Goal: Task Accomplishment & Management: Manage account settings

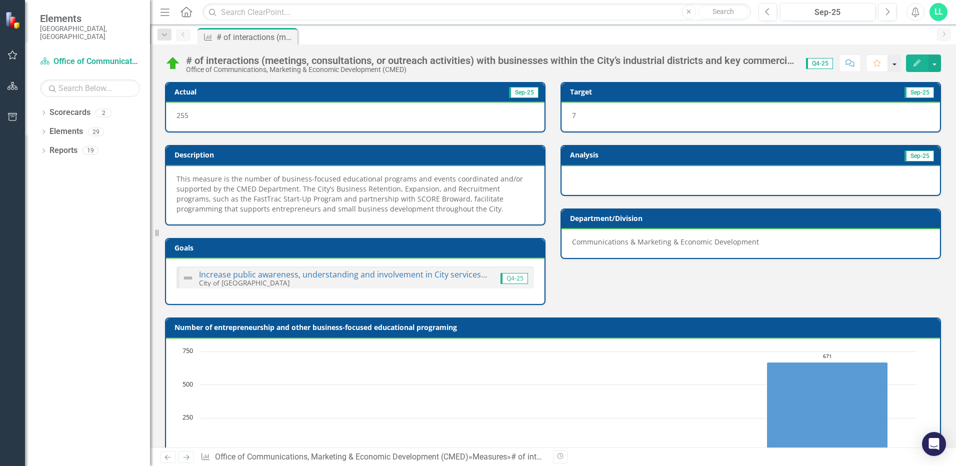
click at [896, 67] on button "button" at bounding box center [894, 62] width 13 height 17
click at [938, 62] on button "button" at bounding box center [934, 62] width 13 height 17
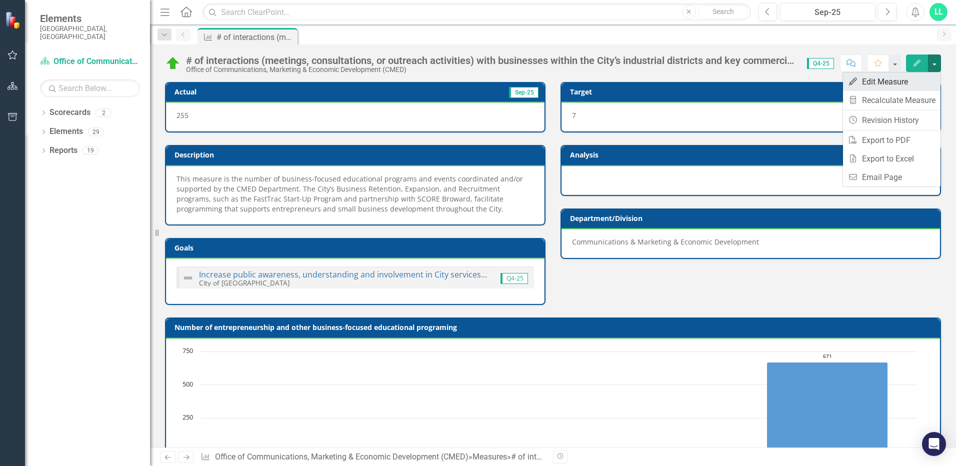
click at [917, 74] on link "Edit Edit Measure" at bounding box center [891, 81] width 97 height 18
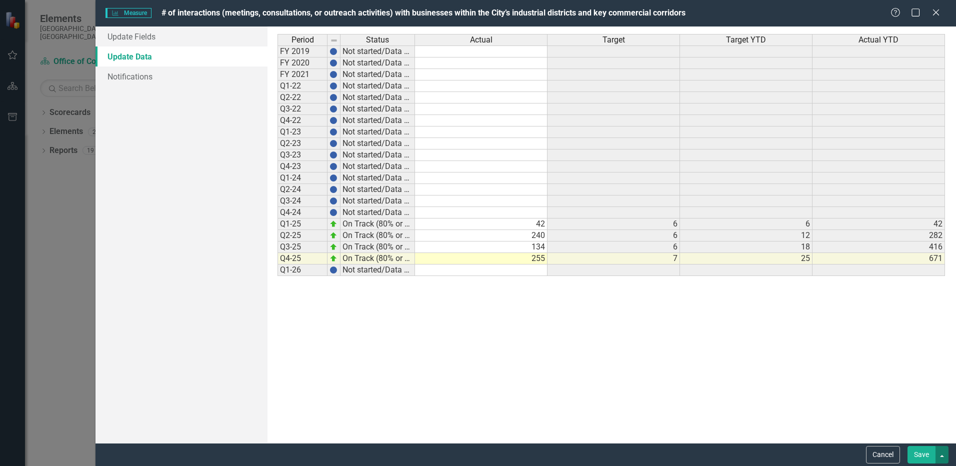
click at [945, 449] on button "button" at bounding box center [941, 454] width 13 height 17
click at [928, 417] on link "Save and Close" at bounding box center [908, 417] width 79 height 18
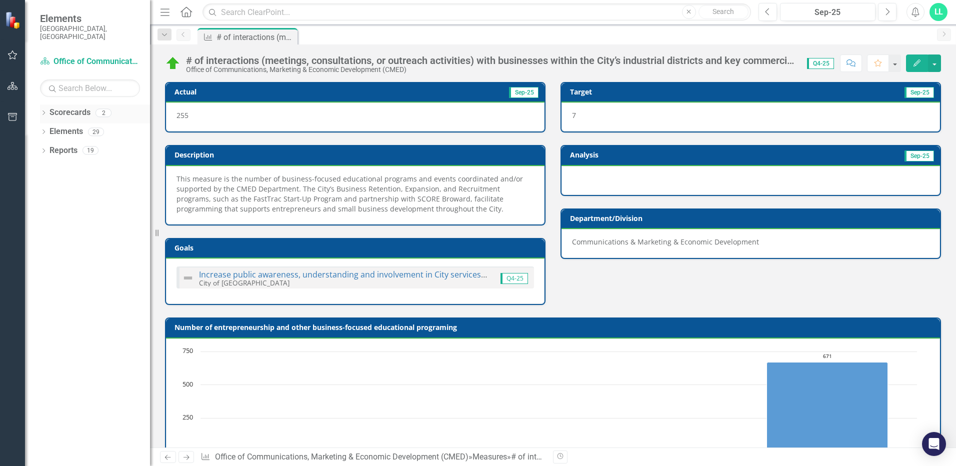
click at [80, 109] on link "Scorecards" at bounding box center [69, 112] width 41 height 11
click at [80, 56] on link "Scorecard Office of Communications, Marketing & Economic Development (CMED)" at bounding box center [90, 61] width 100 height 11
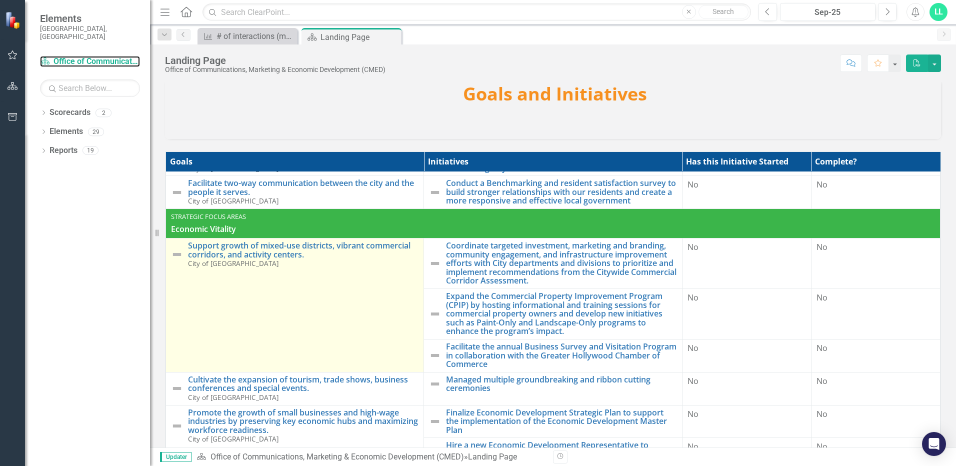
scroll to position [150, 0]
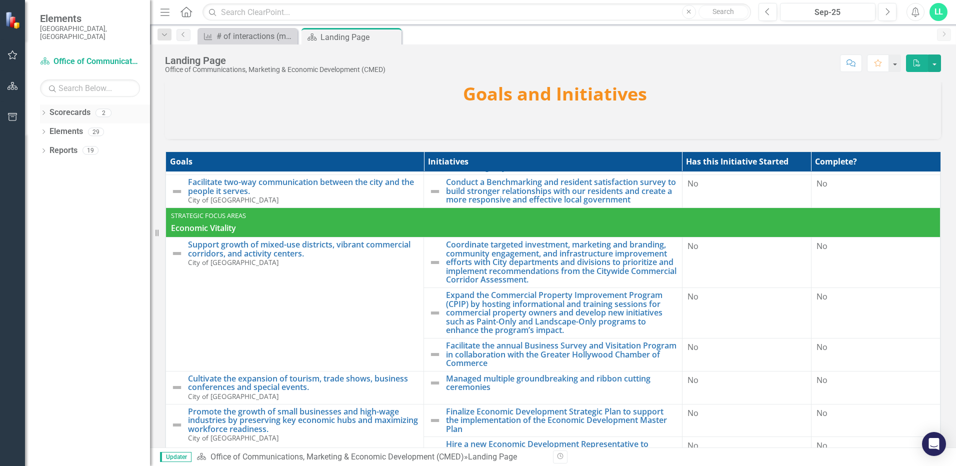
click at [78, 107] on link "Scorecards" at bounding box center [69, 112] width 41 height 11
click at [75, 109] on link "Scorecards" at bounding box center [69, 112] width 41 height 11
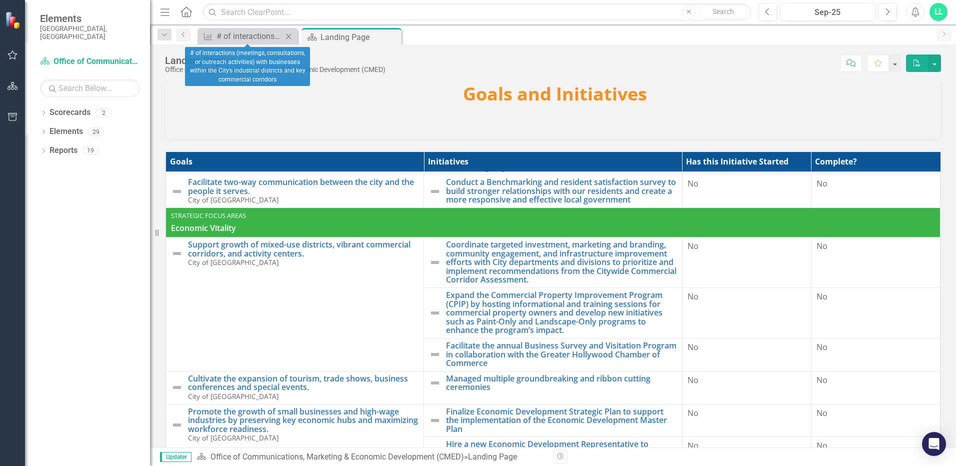
click at [250, 29] on div "Measure # of interactions (meetings, consultations, or outreach activities) wit…" at bounding box center [247, 36] width 100 height 16
click at [244, 41] on div "# of interactions (meetings, consultations, or outreach activities) with busine…" at bounding box center [249, 36] width 66 height 12
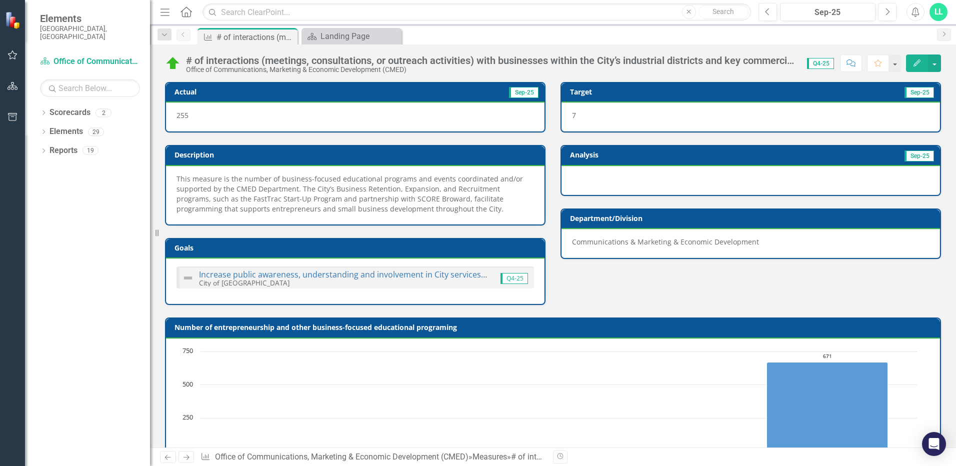
click at [186, 11] on icon "Home" at bounding box center [185, 11] width 13 height 10
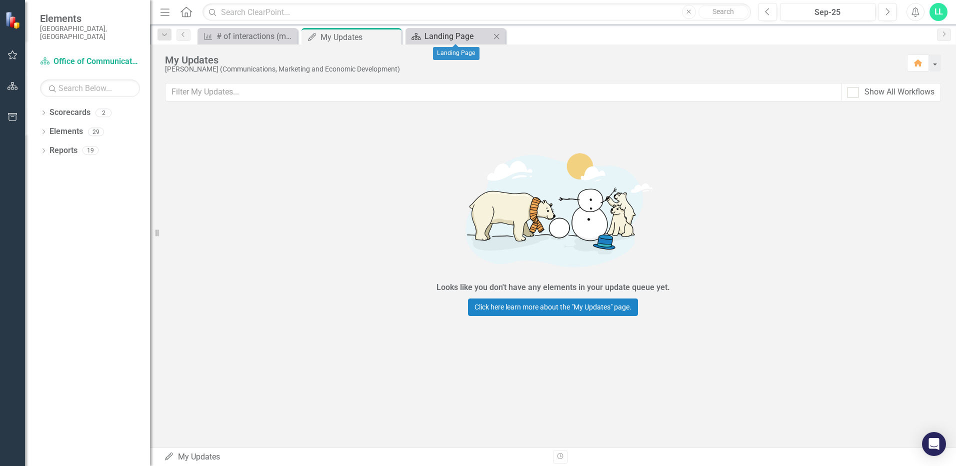
click at [445, 31] on div "Landing Page" at bounding box center [457, 36] width 66 height 12
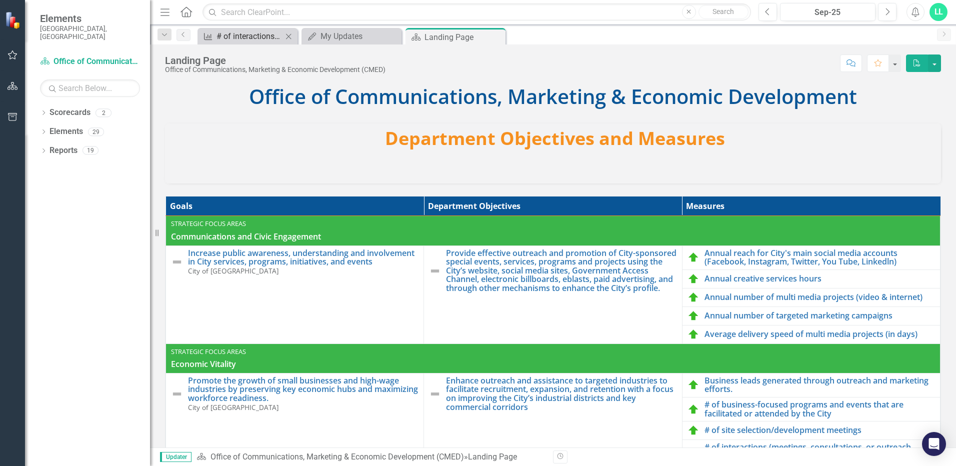
click at [247, 41] on div "# of interactions (meetings, consultations, or outreach activities) with busine…" at bounding box center [249, 36] width 66 height 12
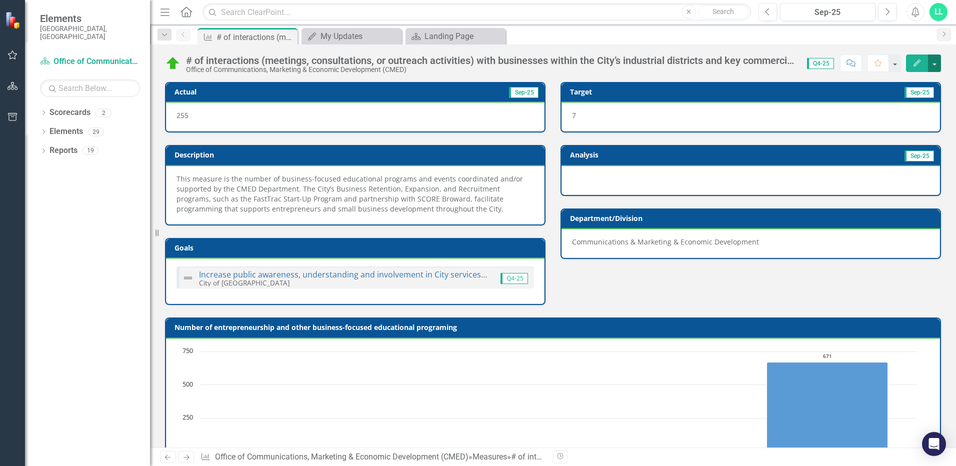
click at [933, 60] on button "button" at bounding box center [934, 62] width 13 height 17
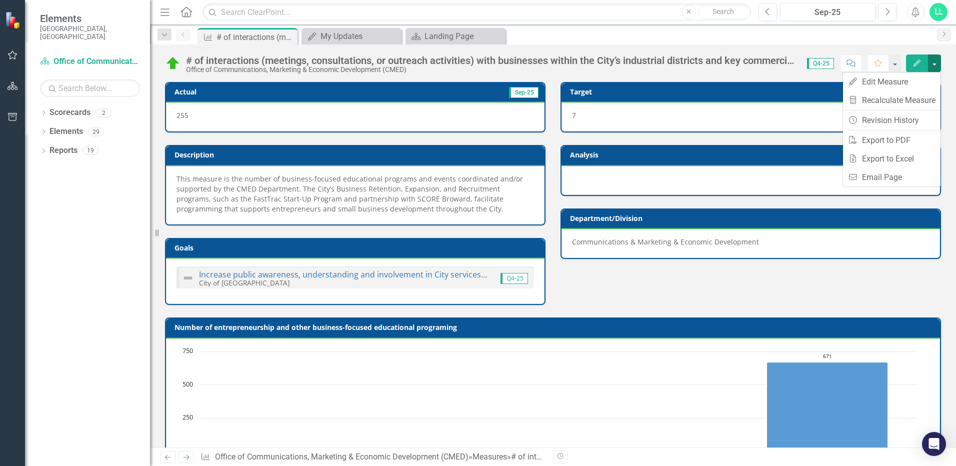
click at [185, 11] on icon "Home" at bounding box center [185, 11] width 13 height 10
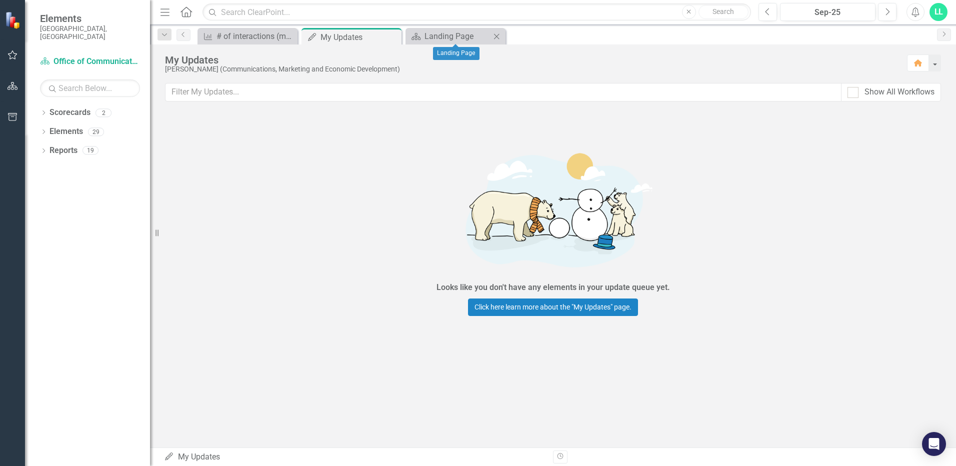
click at [495, 35] on icon "Close" at bounding box center [496, 36] width 10 height 8
click at [393, 34] on icon "Close" at bounding box center [392, 37] width 10 height 8
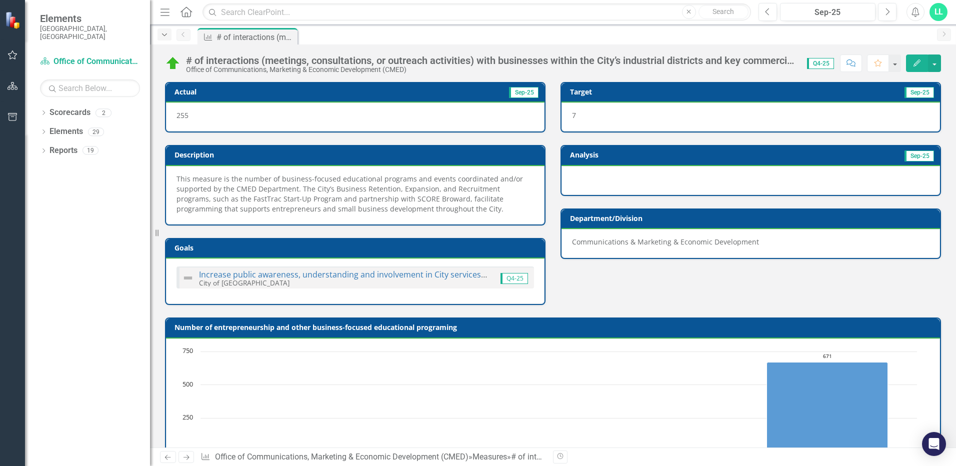
click at [163, 38] on div "Dropdown" at bounding box center [164, 34] width 14 height 12
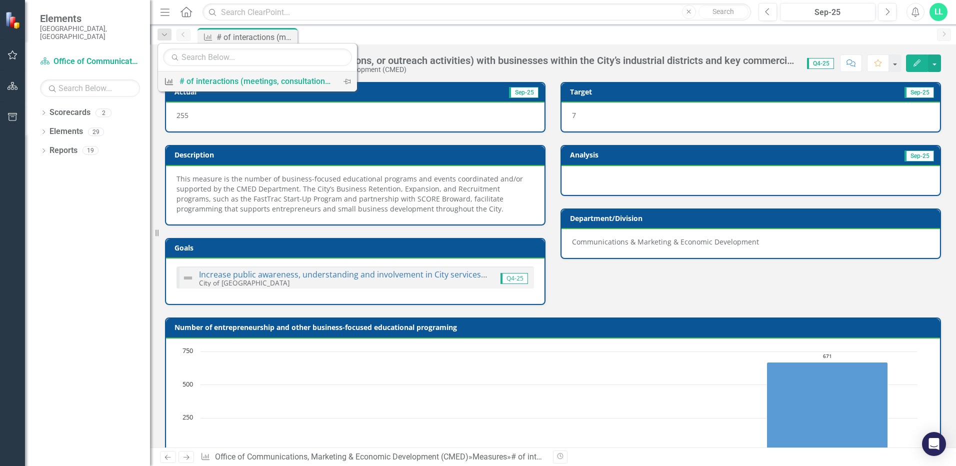
click at [204, 83] on div "# of interactions (meetings, consultations, or outreach activities) with busine…" at bounding box center [255, 81] width 152 height 12
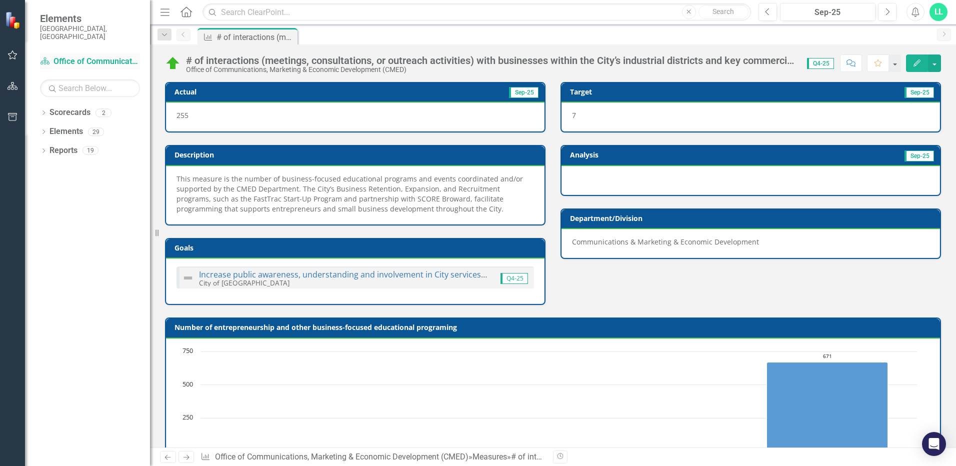
click at [90, 56] on link "Scorecard Office of Communications, Marketing & Economic Development (CMED)" at bounding box center [90, 61] width 100 height 11
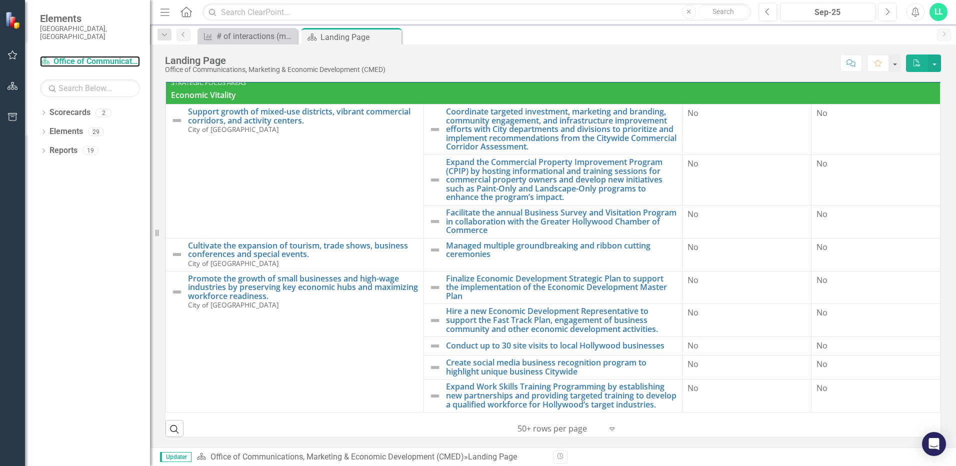
scroll to position [210, 0]
click at [364, 457] on link "Office of Communications, Marketing & Economic Development (CMED)" at bounding box center [336, 456] width 253 height 9
click at [11, 59] on button "button" at bounding box center [12, 55] width 22 height 21
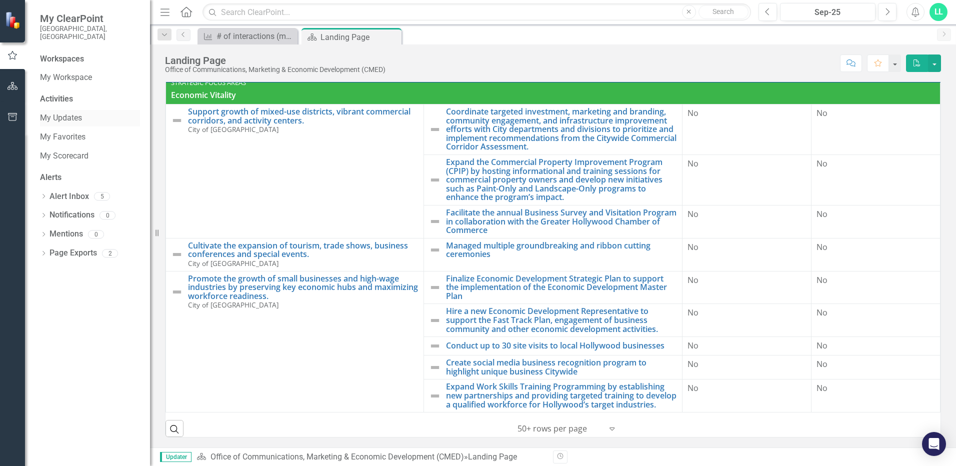
click at [70, 112] on link "My Updates" at bounding box center [90, 117] width 100 height 11
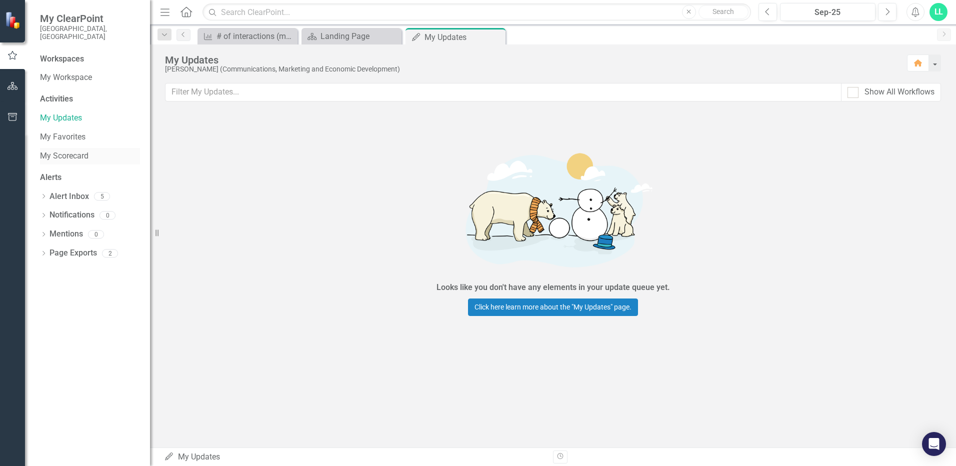
click at [65, 150] on link "My Scorecard" at bounding box center [90, 155] width 100 height 11
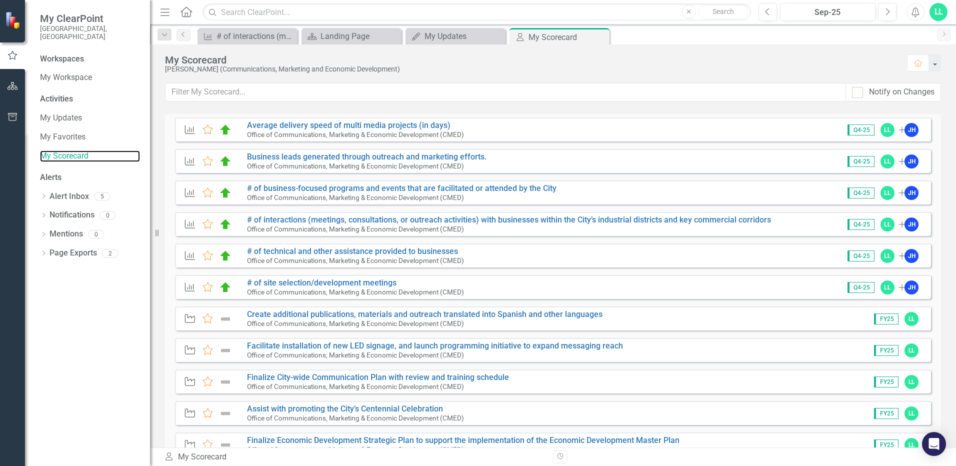
scroll to position [150, 0]
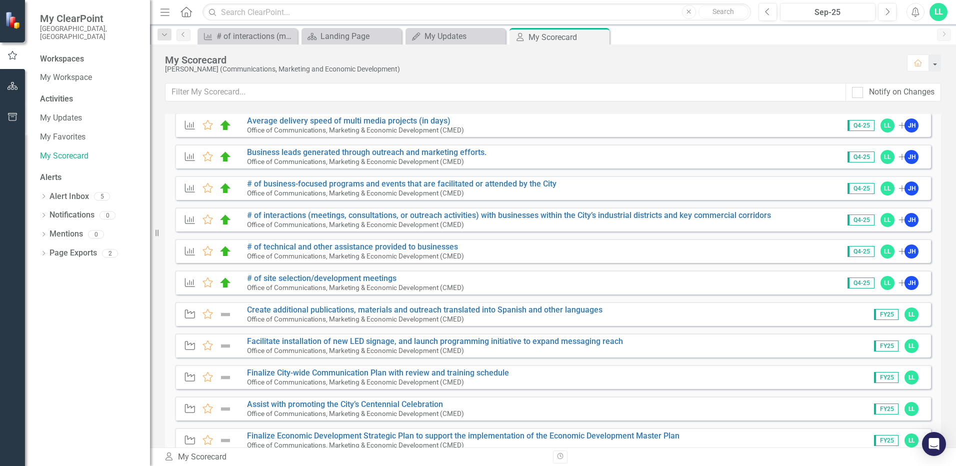
click at [326, 283] on small "Office of Communications, Marketing & Economic Development (CMED)" at bounding box center [355, 287] width 217 height 8
click at [332, 277] on link "# of site selection/development meetings" at bounding box center [321, 277] width 149 height 9
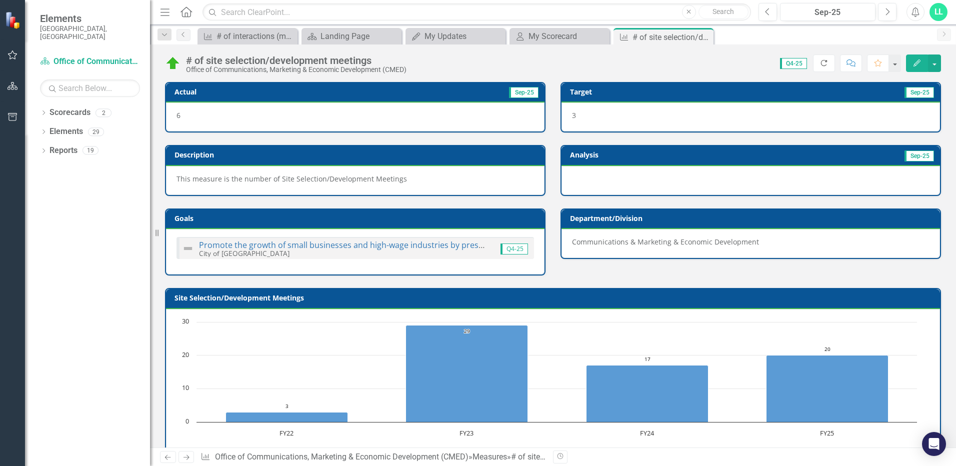
click at [825, 62] on icon "Refresh" at bounding box center [823, 62] width 9 height 7
click at [188, 13] on icon "Home" at bounding box center [185, 11] width 13 height 10
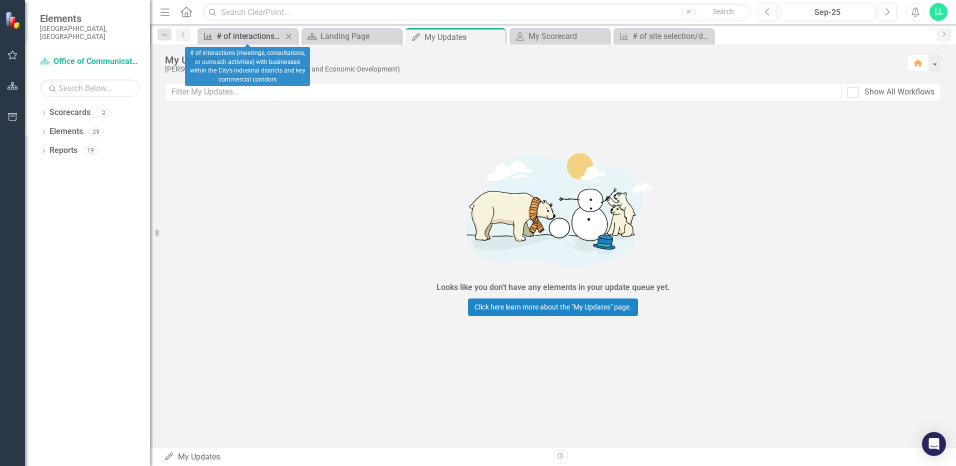
click at [232, 38] on div "# of interactions (meetings, consultations, or outreach activities) with busine…" at bounding box center [249, 36] width 66 height 12
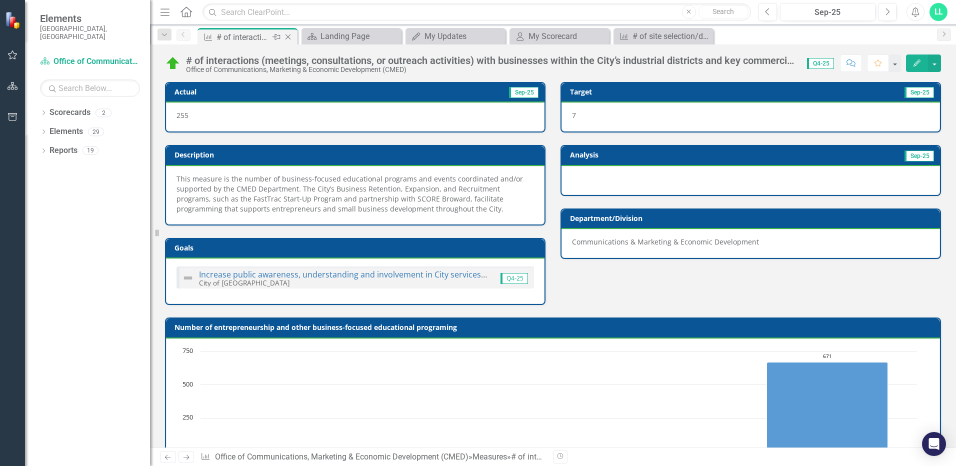
click at [286, 36] on icon "Close" at bounding box center [288, 37] width 10 height 8
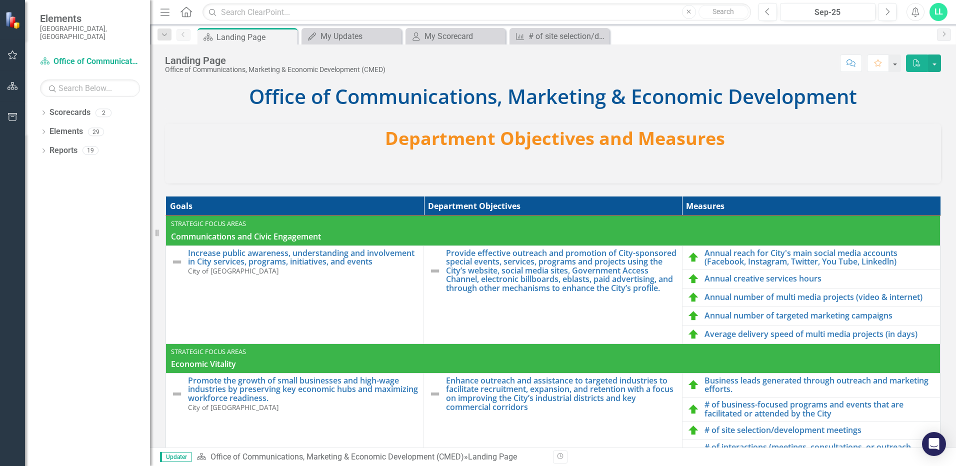
click at [0, 0] on icon "Close" at bounding box center [0, 0] width 0 height 0
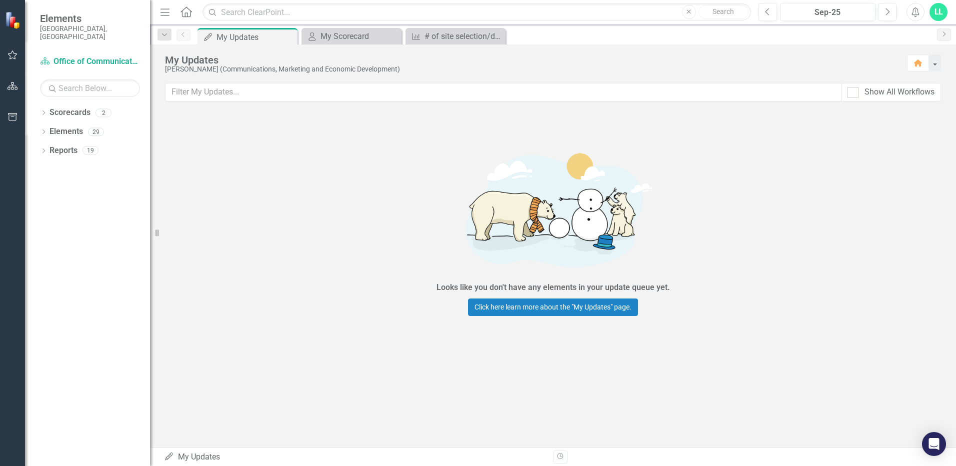
click at [0, 0] on icon "Close" at bounding box center [0, 0] width 0 height 0
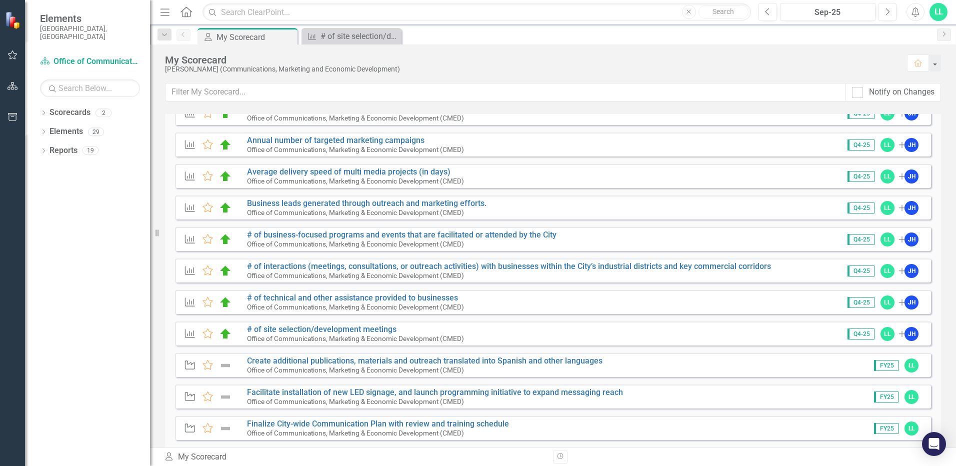
scroll to position [100, 0]
click at [341, 324] on link "# of site selection/development meetings" at bounding box center [321, 327] width 149 height 9
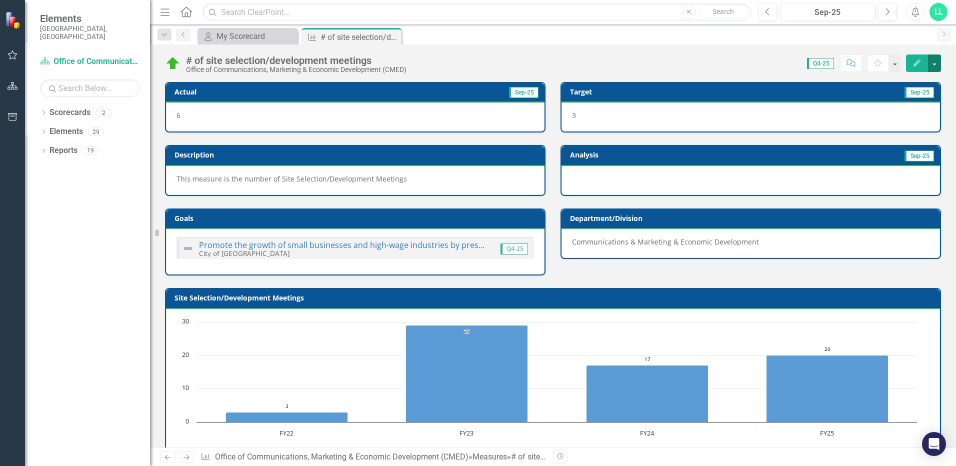
click at [932, 67] on button "button" at bounding box center [934, 62] width 13 height 17
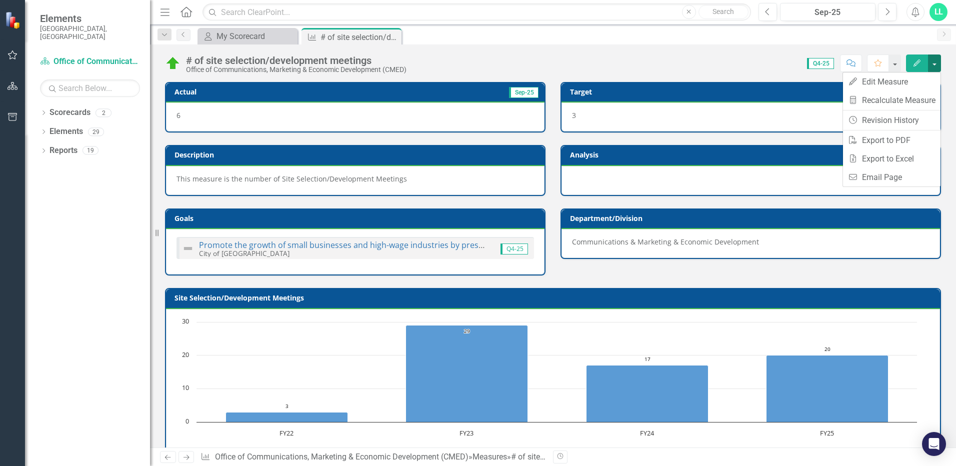
click at [932, 67] on button "button" at bounding box center [934, 62] width 13 height 17
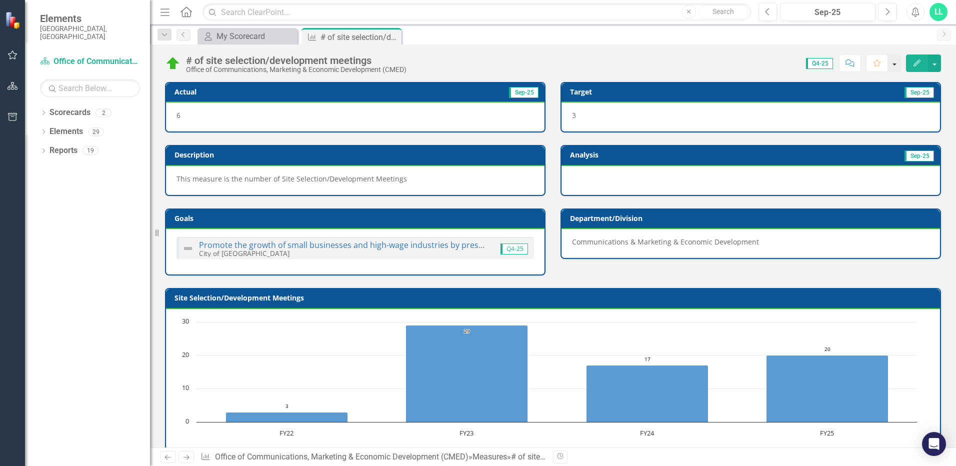
click at [893, 63] on button "button" at bounding box center [894, 62] width 13 height 17
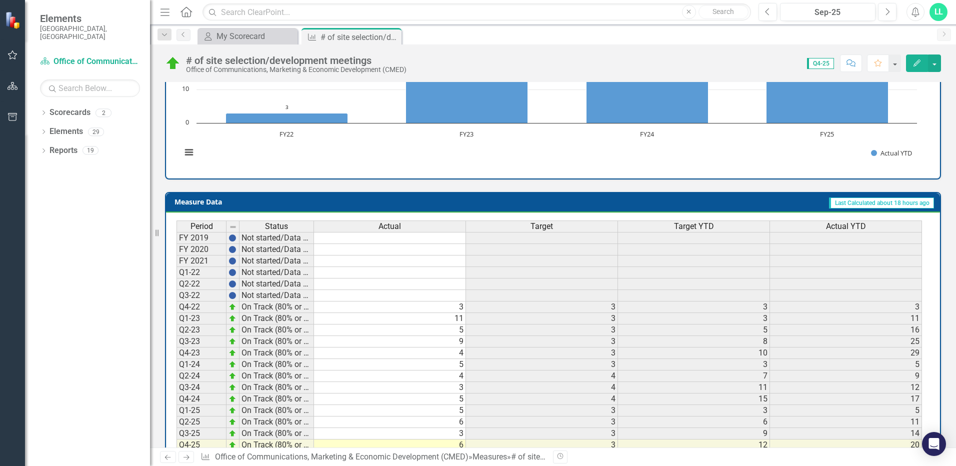
scroll to position [340, 0]
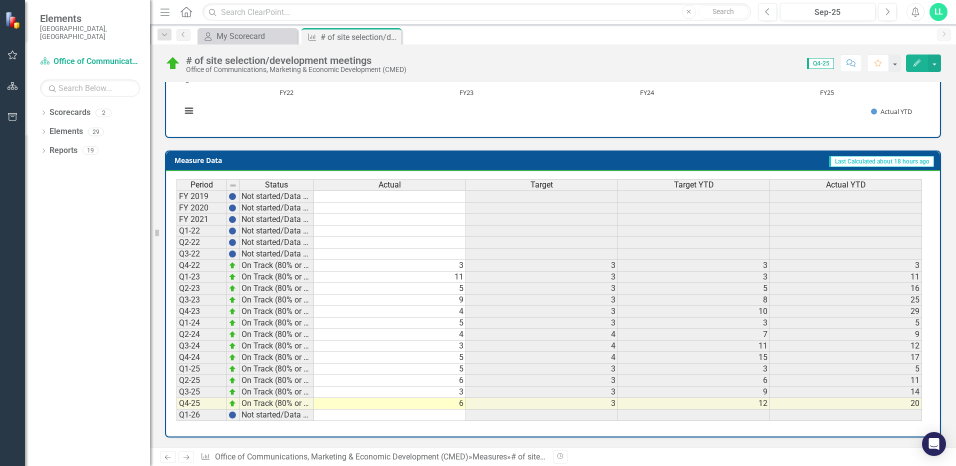
click at [371, 404] on td "6" at bounding box center [390, 403] width 152 height 11
click at [936, 56] on button "button" at bounding box center [934, 62] width 13 height 17
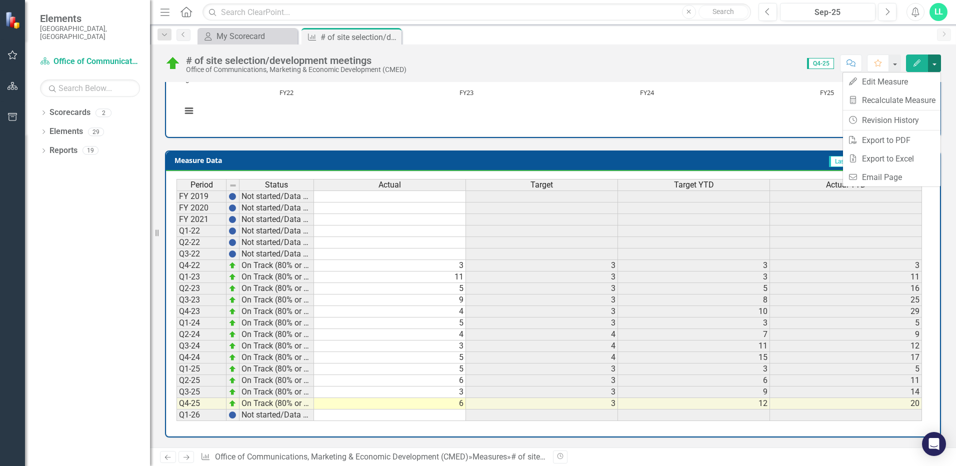
click at [936, 56] on button "button" at bounding box center [934, 62] width 13 height 17
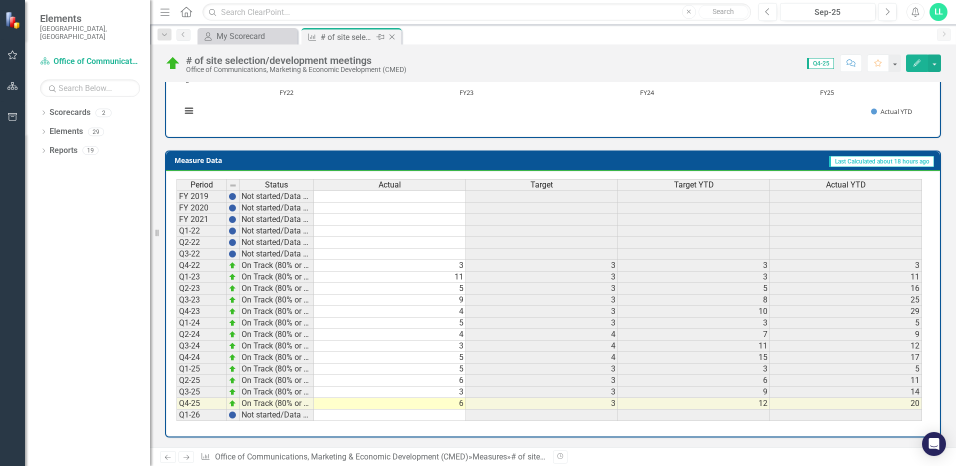
click at [395, 37] on icon "Close" at bounding box center [392, 37] width 10 height 8
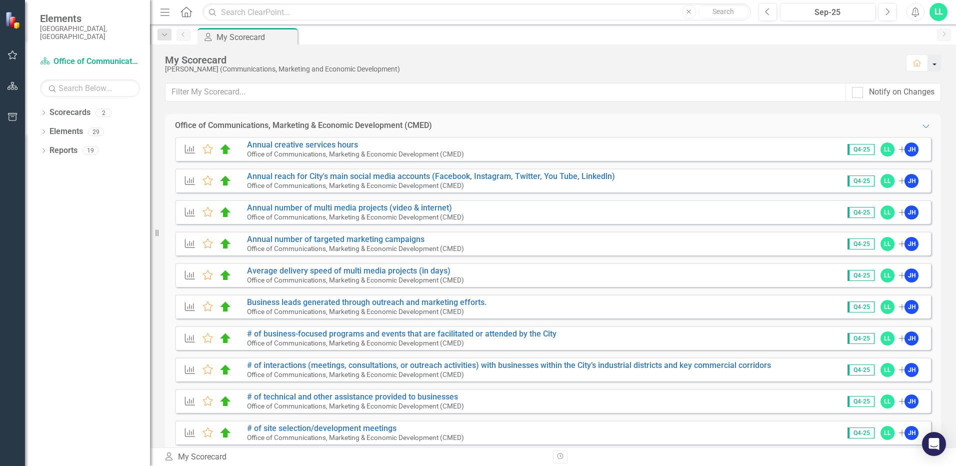
click at [938, 63] on button "button" at bounding box center [934, 62] width 13 height 17
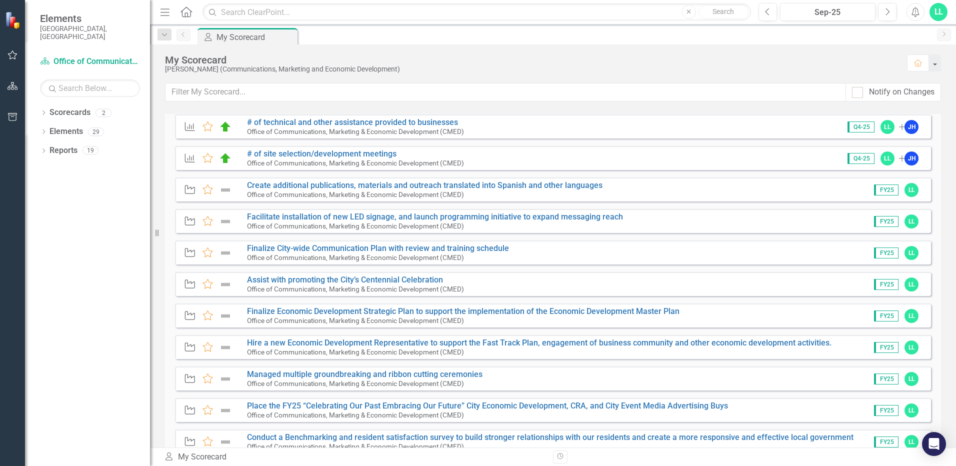
scroll to position [113, 0]
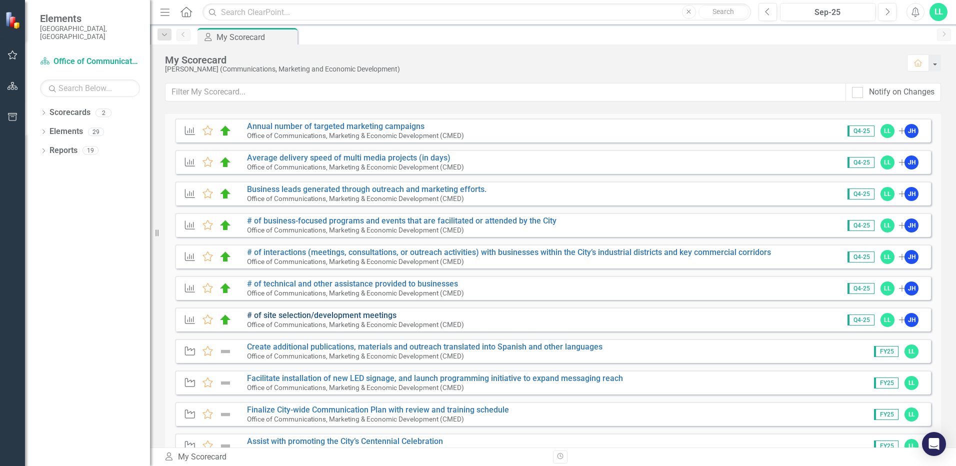
click at [279, 316] on link "# of site selection/development meetings" at bounding box center [321, 314] width 149 height 9
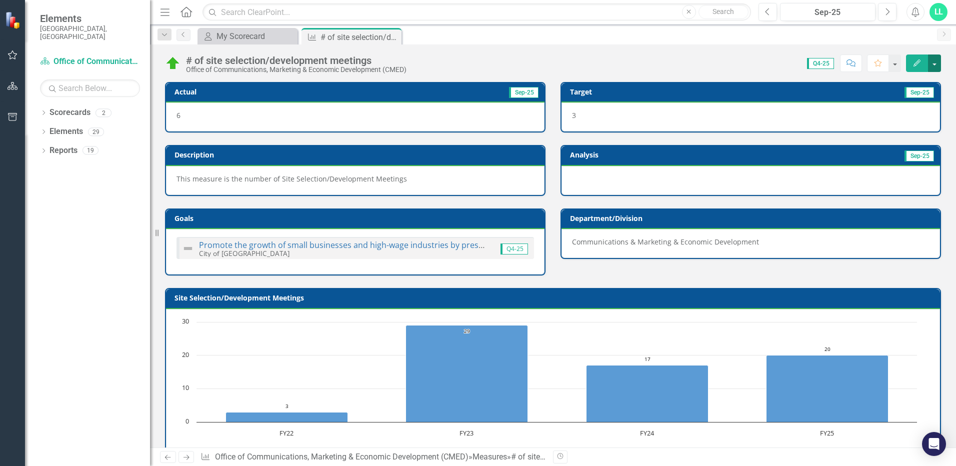
click at [939, 59] on button "button" at bounding box center [934, 62] width 13 height 17
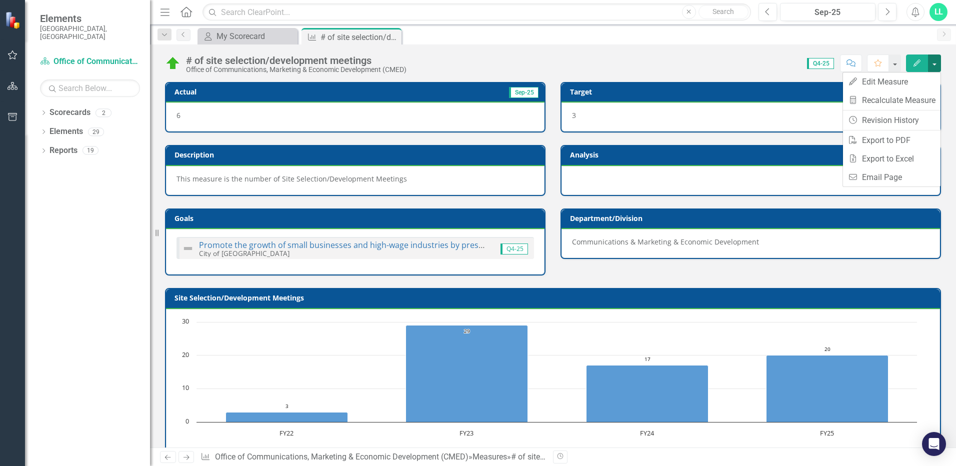
click at [939, 60] on button "button" at bounding box center [934, 62] width 13 height 17
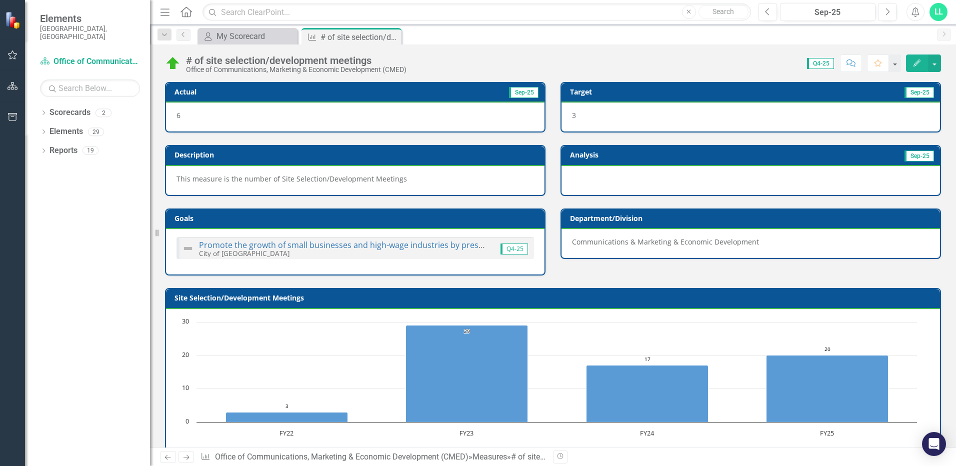
click at [525, 92] on span "Sep-25" at bounding box center [523, 92] width 29 height 11
click at [341, 129] on div "6" at bounding box center [355, 116] width 378 height 29
click at [240, 124] on div "6" at bounding box center [355, 116] width 378 height 29
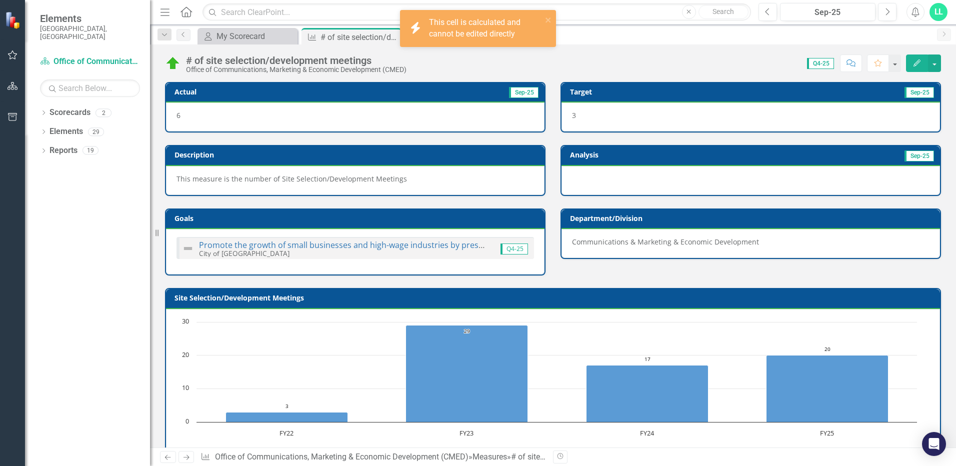
click at [245, 123] on div "6" at bounding box center [355, 116] width 378 height 29
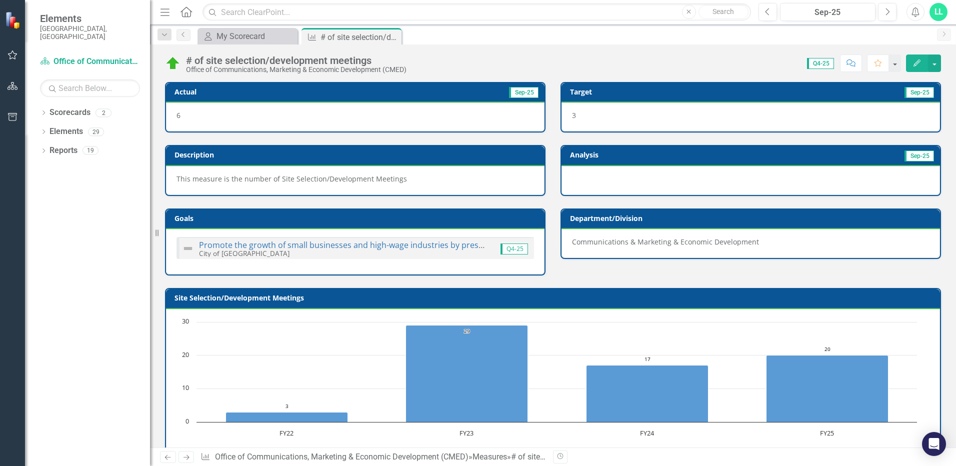
click at [236, 117] on div "6" at bounding box center [355, 116] width 378 height 29
click at [234, 116] on div "6" at bounding box center [355, 116] width 378 height 29
click at [185, 116] on div "6" at bounding box center [355, 116] width 378 height 29
click at [393, 34] on icon "Close" at bounding box center [392, 37] width 10 height 8
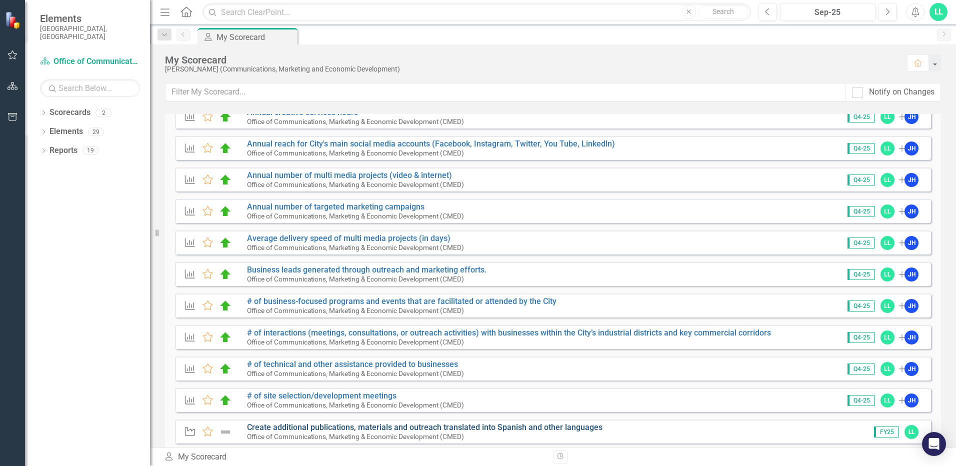
scroll to position [50, 0]
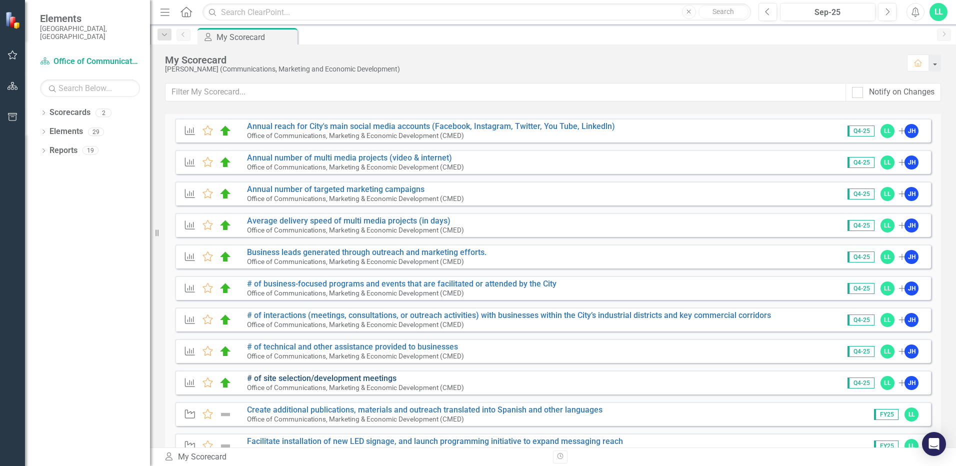
click at [313, 375] on link "# of site selection/development meetings" at bounding box center [321, 377] width 149 height 9
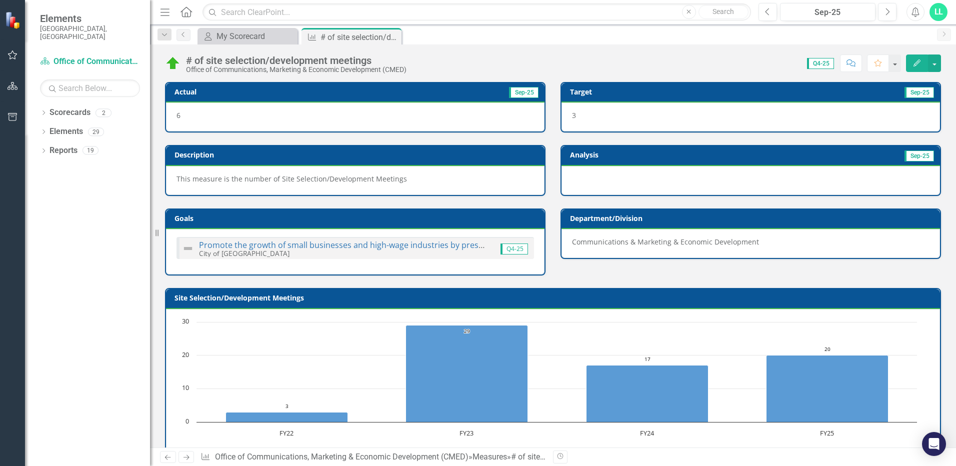
click at [915, 60] on icon "Edit" at bounding box center [916, 62] width 9 height 7
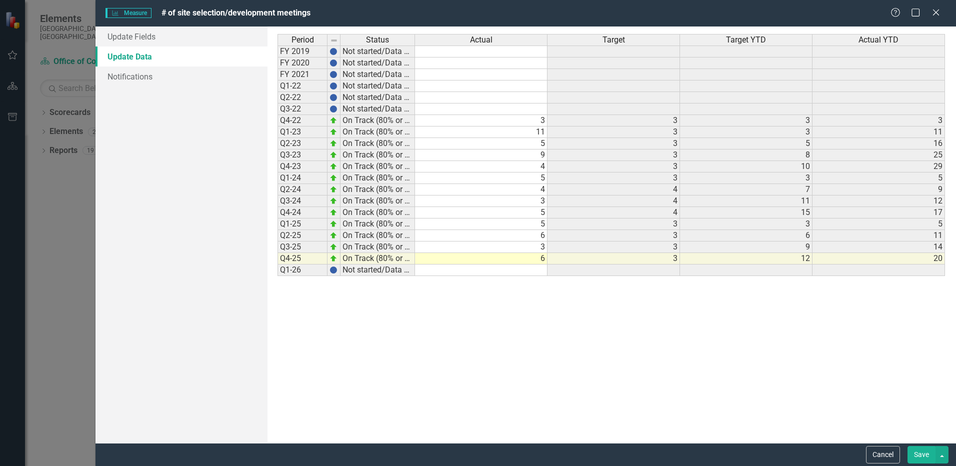
click at [125, 60] on link "Update Data" at bounding box center [181, 56] width 172 height 20
click at [931, 11] on icon "Close" at bounding box center [935, 11] width 12 height 9
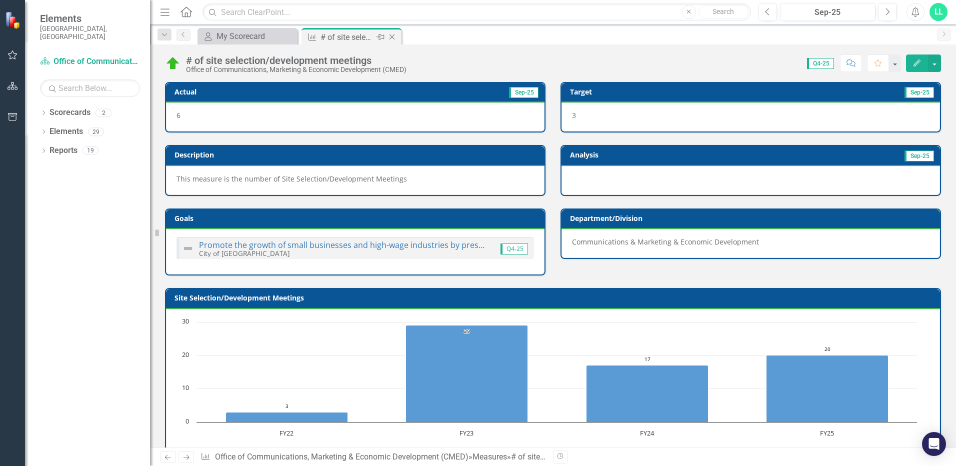
click at [393, 36] on icon at bounding box center [391, 36] width 5 height 5
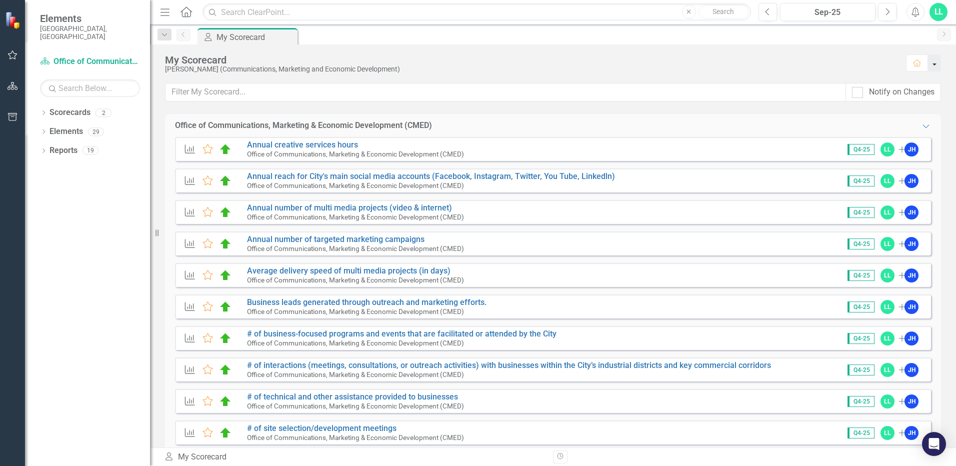
click at [933, 65] on button "button" at bounding box center [934, 62] width 13 height 17
click at [506, 64] on div "My Scorecard" at bounding box center [531, 59] width 732 height 11
click at [44, 111] on icon "Dropdown" at bounding box center [43, 113] width 7 height 5
click at [43, 149] on icon "Dropdown" at bounding box center [43, 151] width 7 height 5
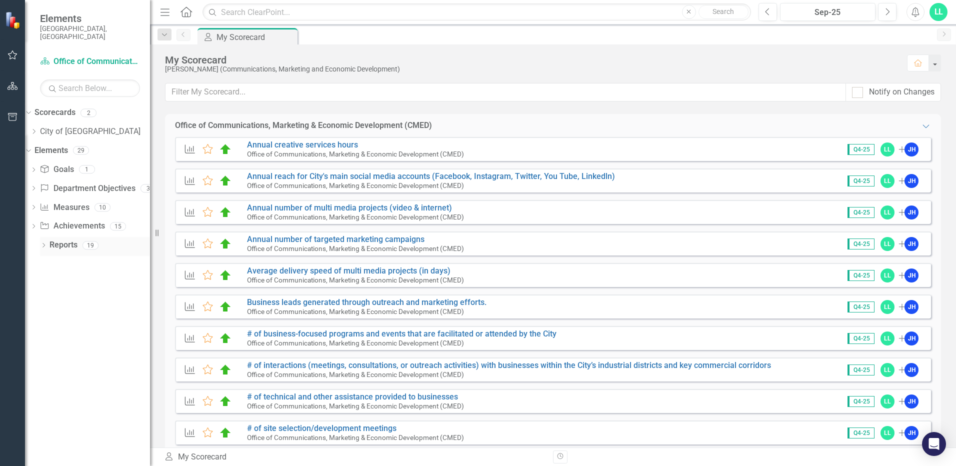
click at [41, 242] on div "Dropdown" at bounding box center [43, 246] width 7 height 8
click at [89, 202] on link "Measure Measures" at bounding box center [63, 207] width 49 height 11
click at [110, 203] on div "10" at bounding box center [102, 207] width 16 height 8
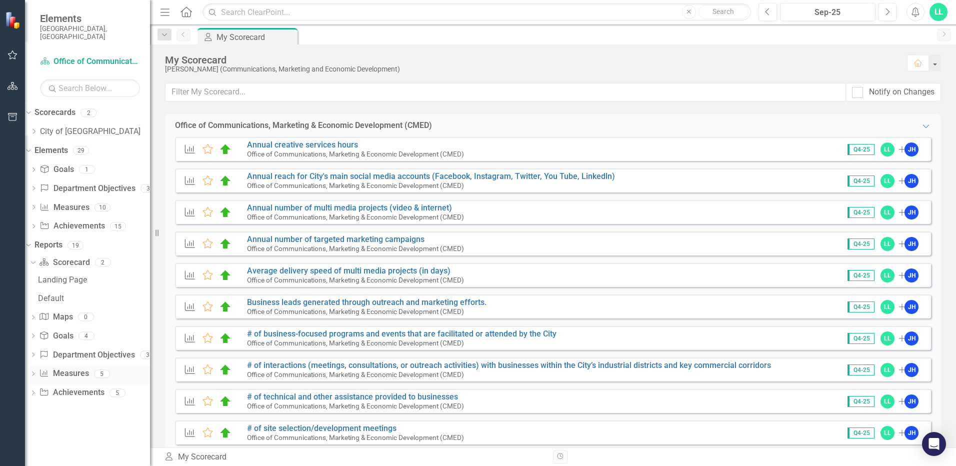
click at [80, 369] on link "Measure Measures" at bounding box center [63, 373] width 49 height 11
click at [69, 349] on link "Department Objective Department Objectives" at bounding box center [86, 354] width 95 height 11
click at [69, 331] on link "Goal Goals" at bounding box center [56, 335] width 34 height 11
click at [68, 311] on link "Map Maps" at bounding box center [55, 316] width 33 height 11
click at [70, 126] on link "City of [GEOGRAPHIC_DATA]" at bounding box center [95, 131] width 110 height 11
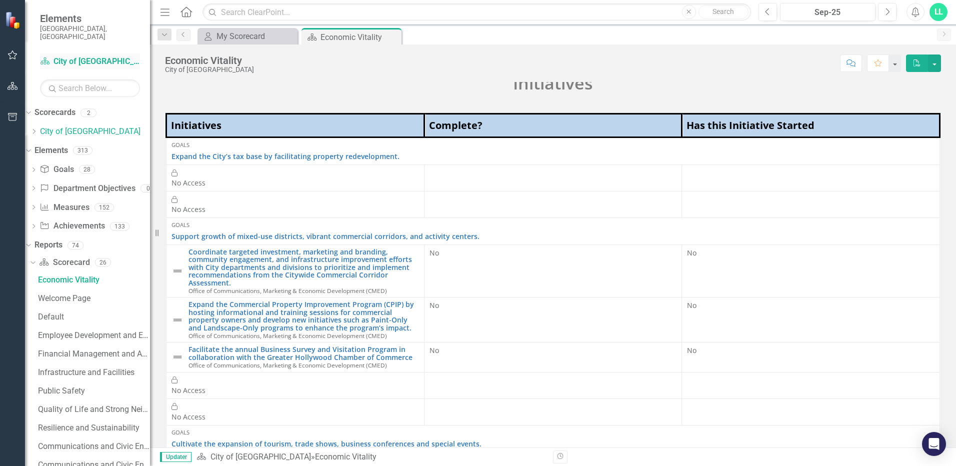
click at [95, 53] on div "Scorecard City of [GEOGRAPHIC_DATA]" at bounding box center [90, 61] width 100 height 16
click at [67, 24] on small "[GEOGRAPHIC_DATA], [GEOGRAPHIC_DATA]" at bounding box center [90, 32] width 100 height 16
click at [184, 12] on icon "Home" at bounding box center [185, 11] width 13 height 10
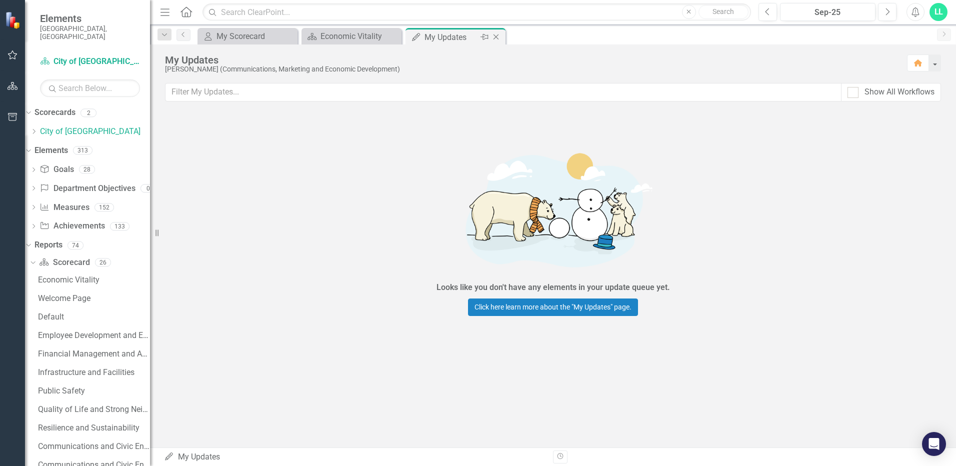
click at [497, 35] on icon "Close" at bounding box center [496, 37] width 10 height 8
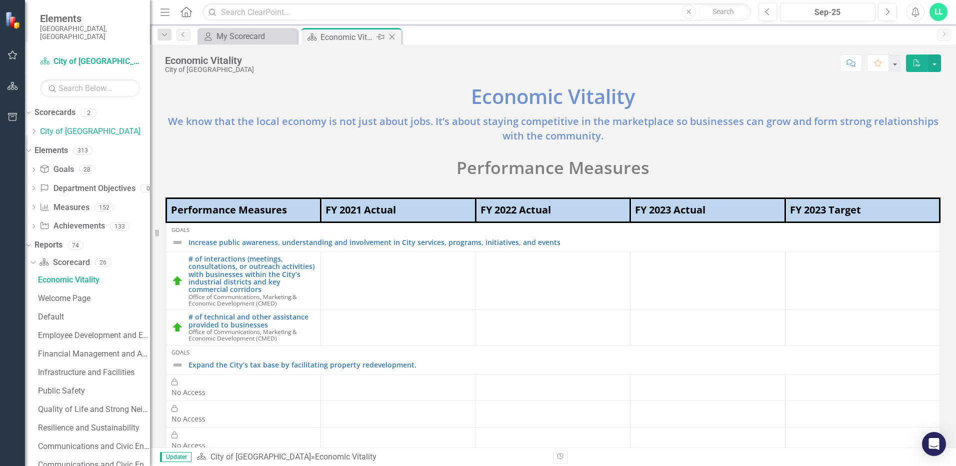
click at [395, 35] on icon "Close" at bounding box center [392, 37] width 10 height 8
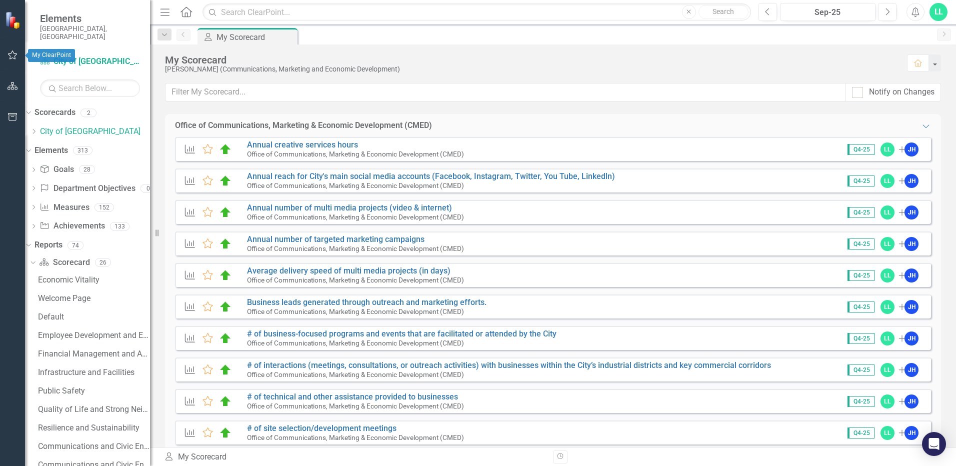
click at [12, 56] on icon "button" at bounding box center [12, 55] width 10 height 8
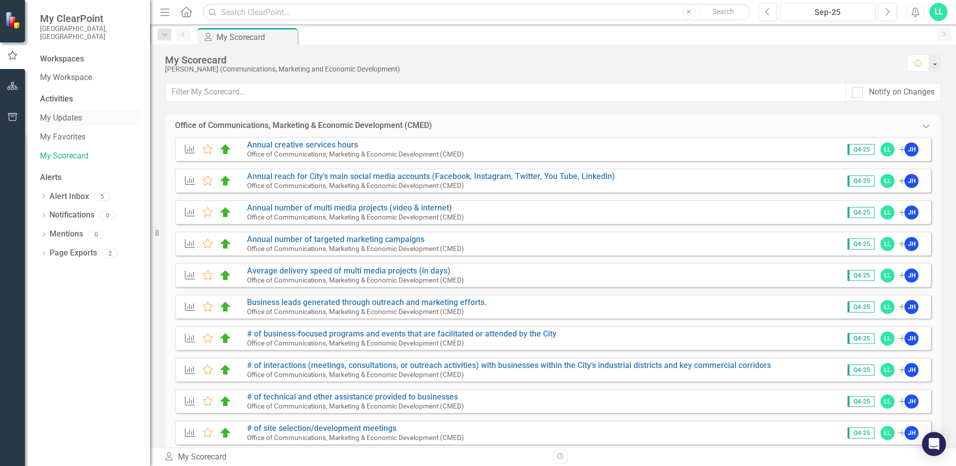
click at [73, 112] on link "My Updates" at bounding box center [90, 117] width 100 height 11
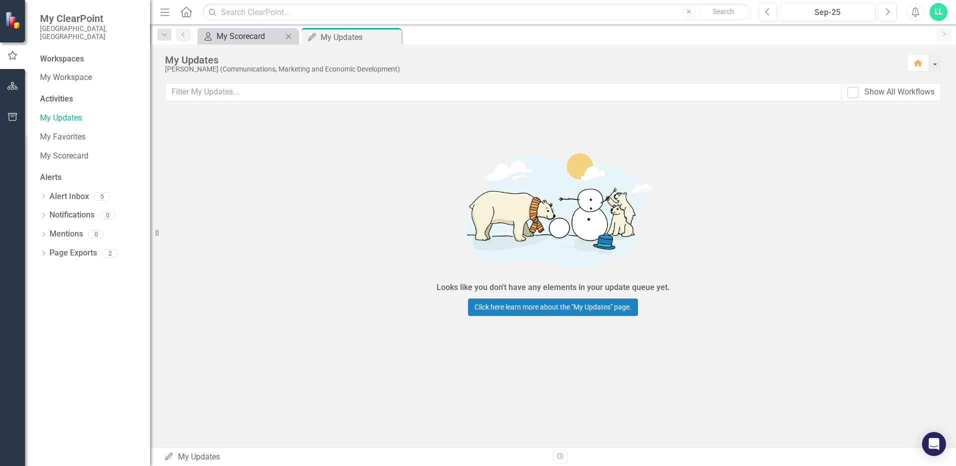
click at [226, 36] on div "My Scorecard" at bounding box center [249, 36] width 66 height 12
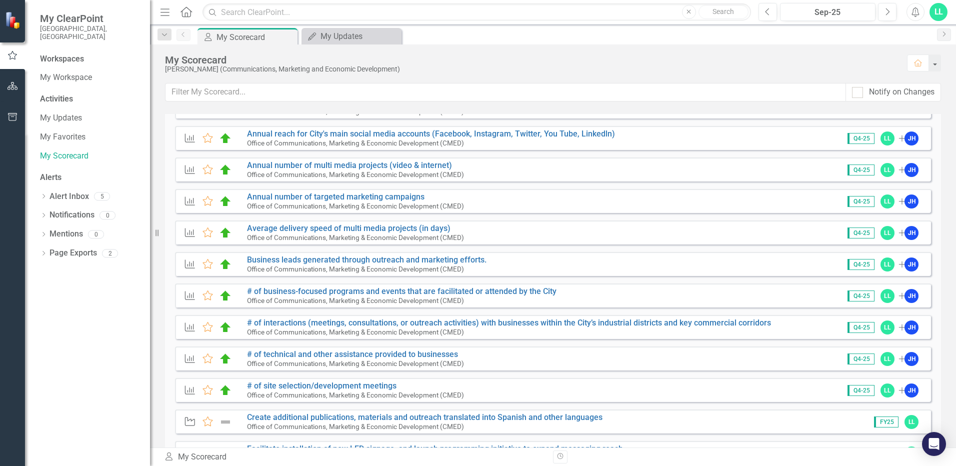
scroll to position [100, 0]
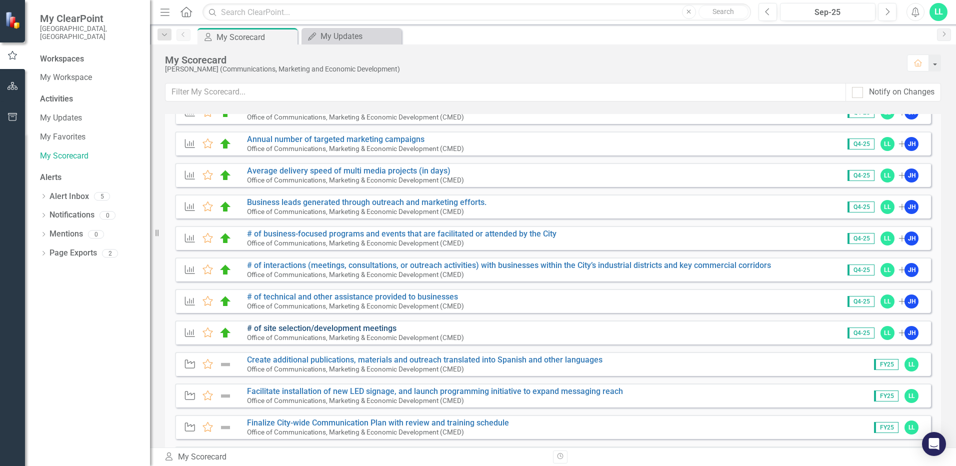
click at [329, 325] on link "# of site selection/development meetings" at bounding box center [321, 327] width 149 height 9
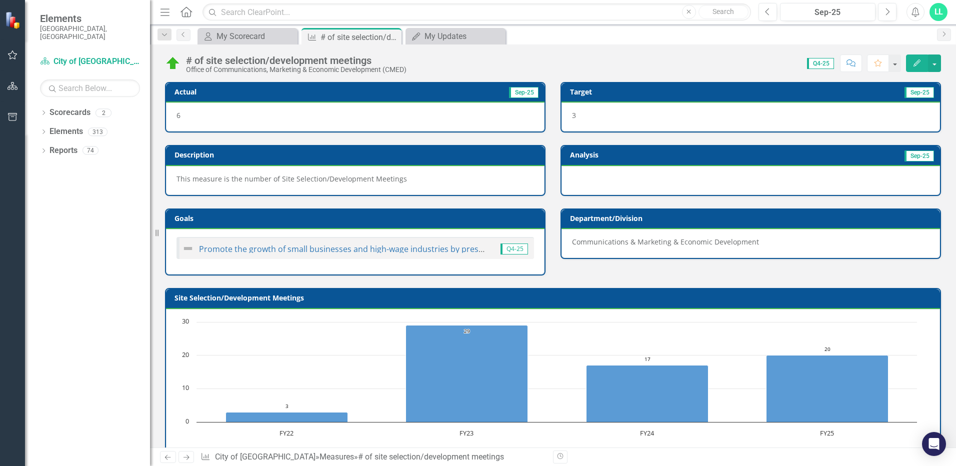
click at [221, 113] on div "6" at bounding box center [355, 116] width 378 height 29
click at [479, 113] on div "6" at bounding box center [355, 116] width 378 height 29
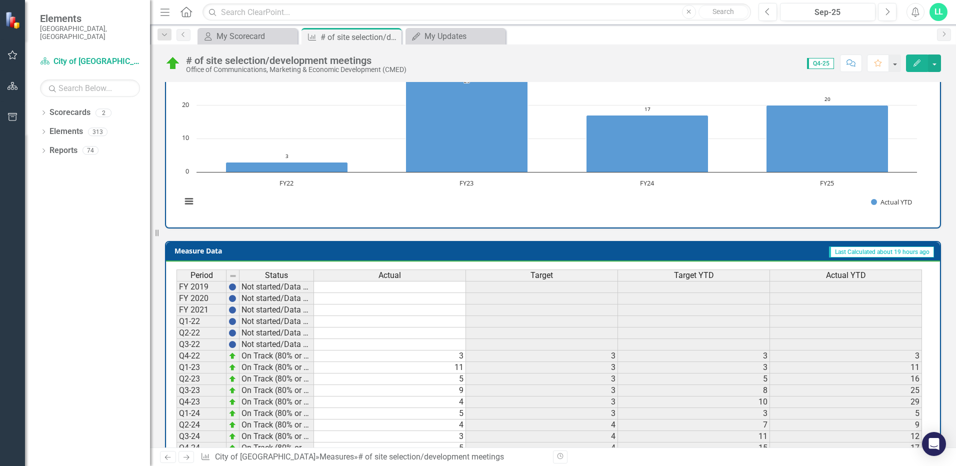
scroll to position [340, 0]
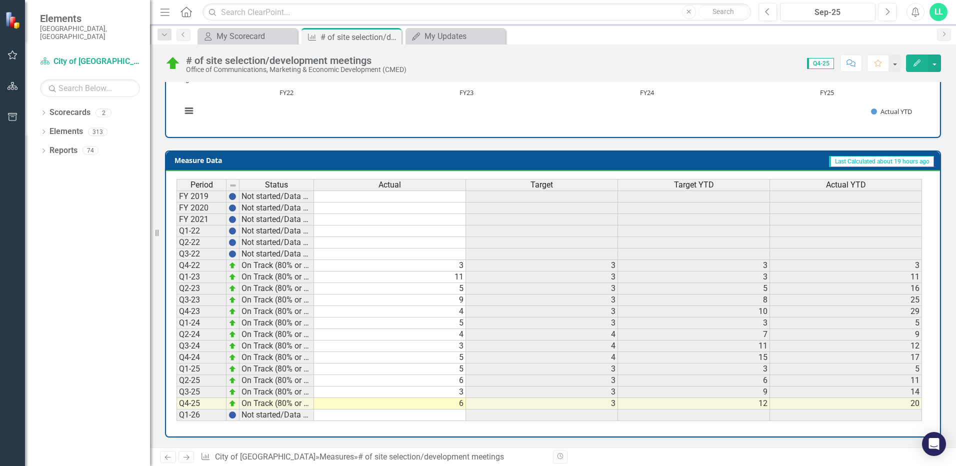
click at [426, 403] on td "6" at bounding box center [390, 403] width 152 height 11
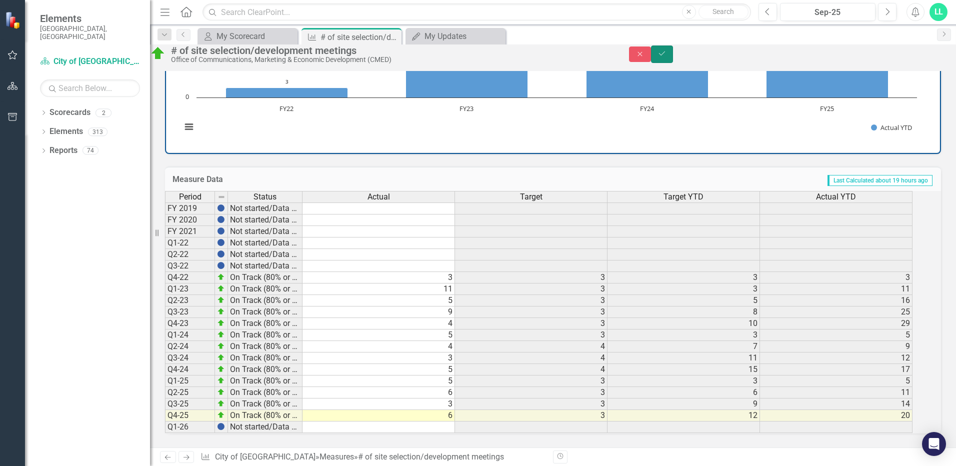
click at [666, 57] on icon "Save" at bounding box center [661, 53] width 9 height 7
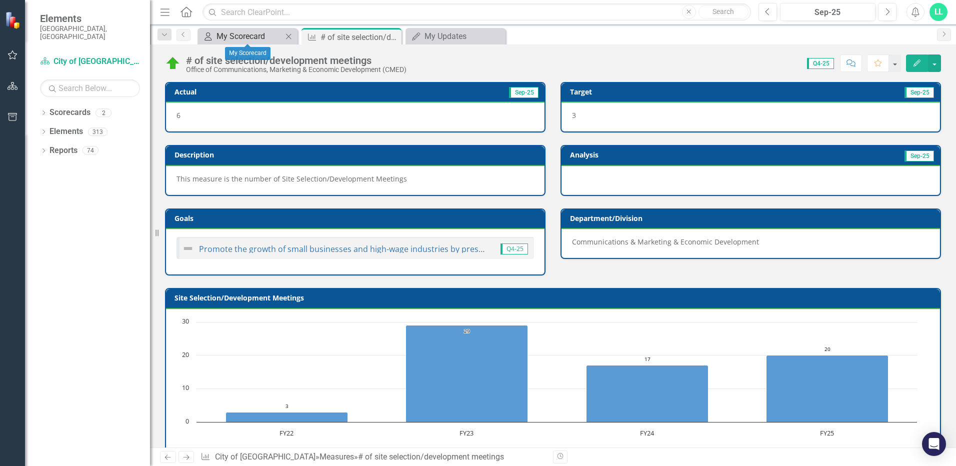
click at [243, 36] on div "My Scorecard" at bounding box center [249, 36] width 66 height 12
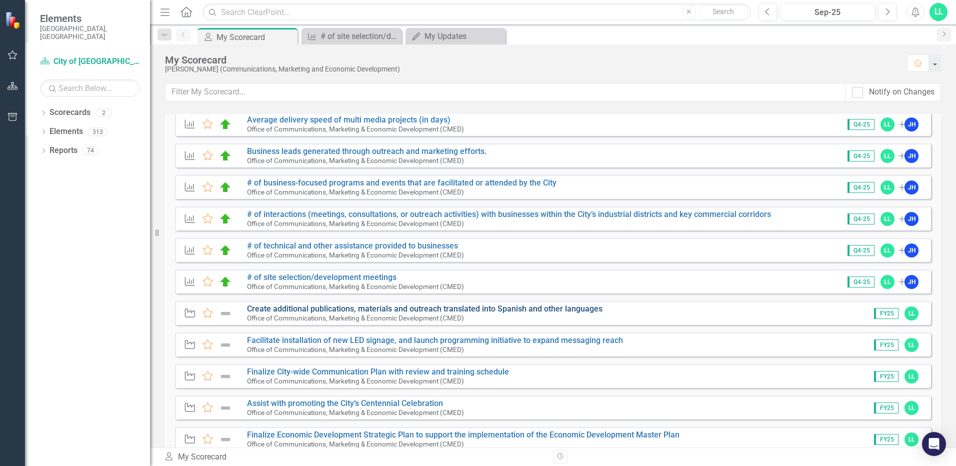
scroll to position [150, 0]
click at [369, 245] on link "# of technical and other assistance provided to businesses" at bounding box center [352, 246] width 211 height 9
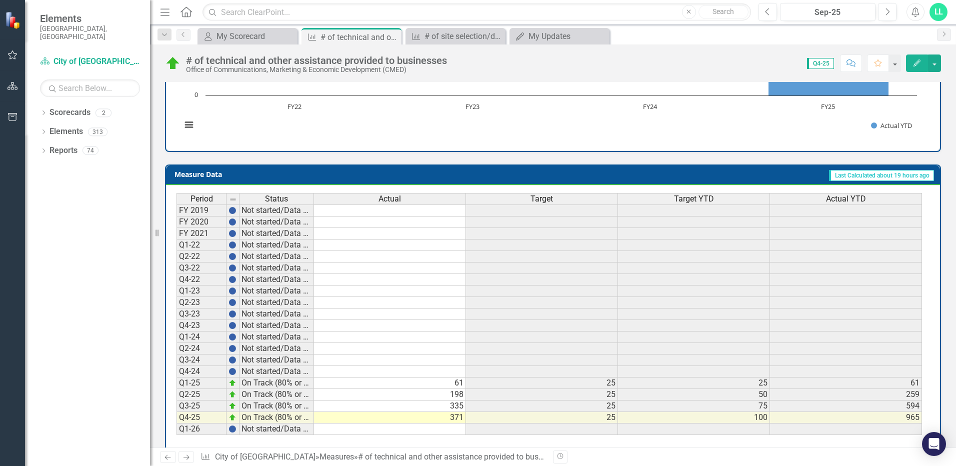
scroll to position [340, 0]
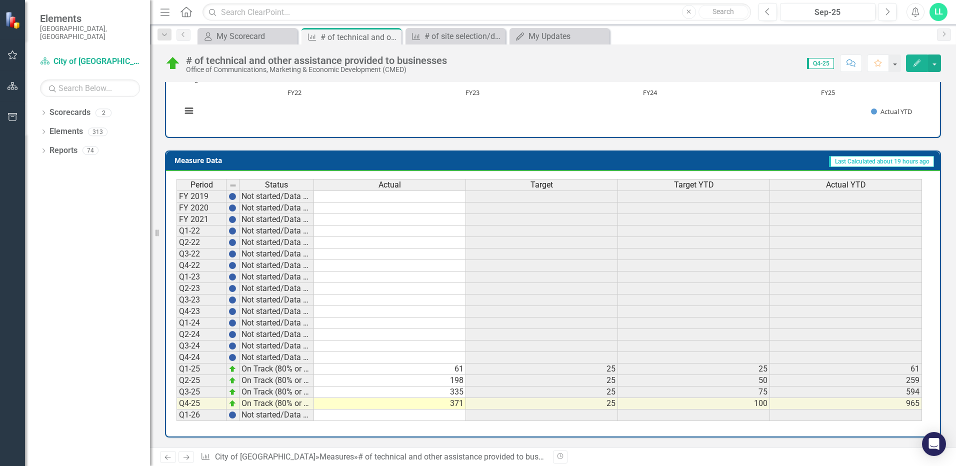
click at [452, 406] on td "371" at bounding box center [390, 403] width 152 height 11
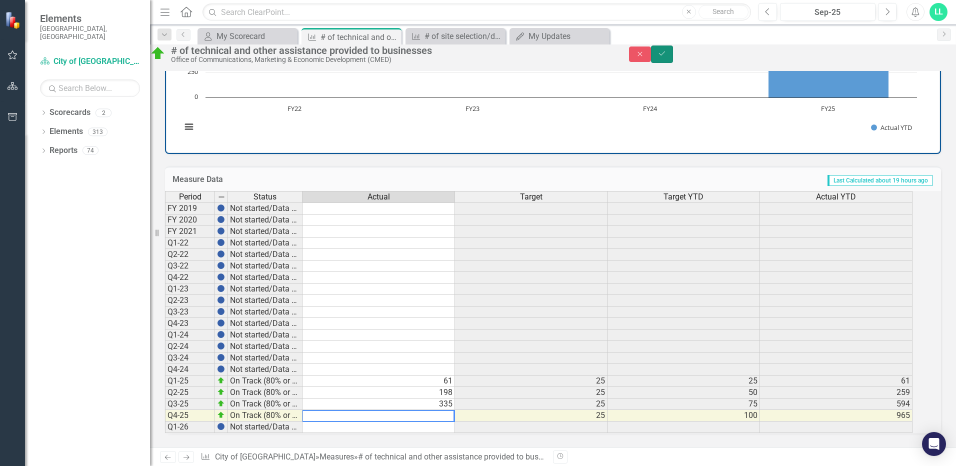
click at [665, 55] on icon "submit" at bounding box center [662, 53] width 6 height 4
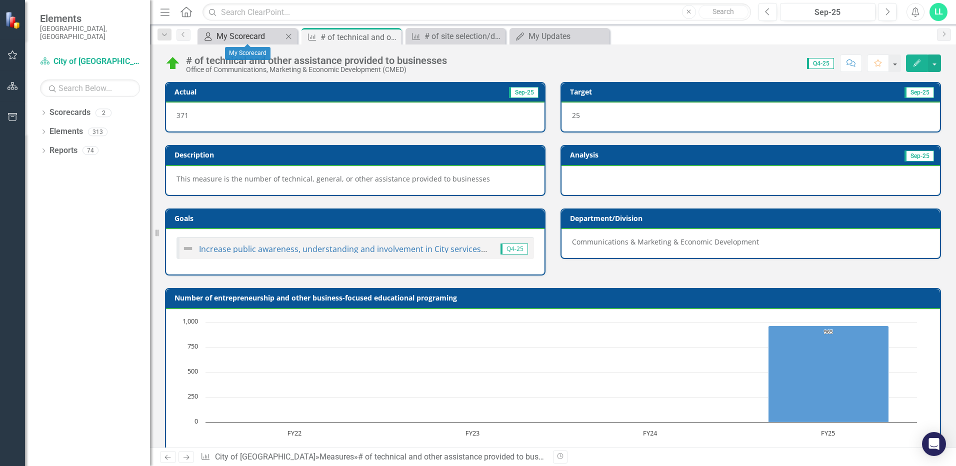
click at [221, 33] on div "My Scorecard" at bounding box center [249, 36] width 66 height 12
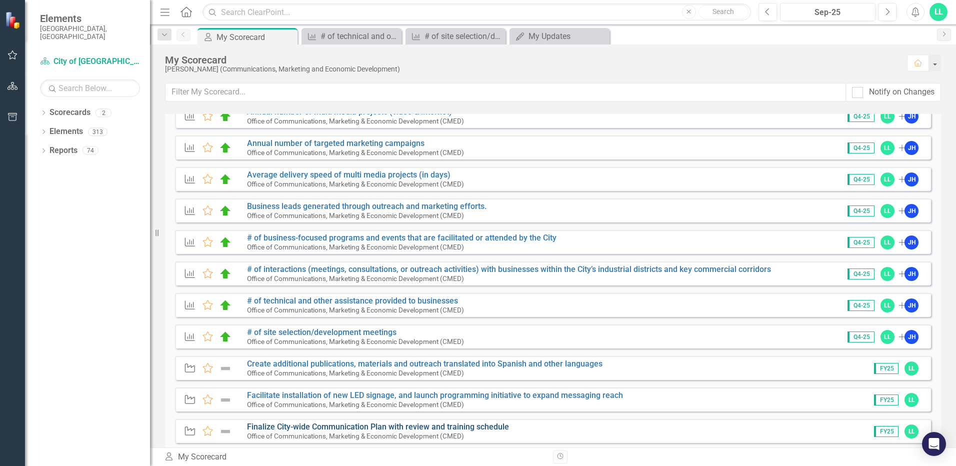
scroll to position [150, 0]
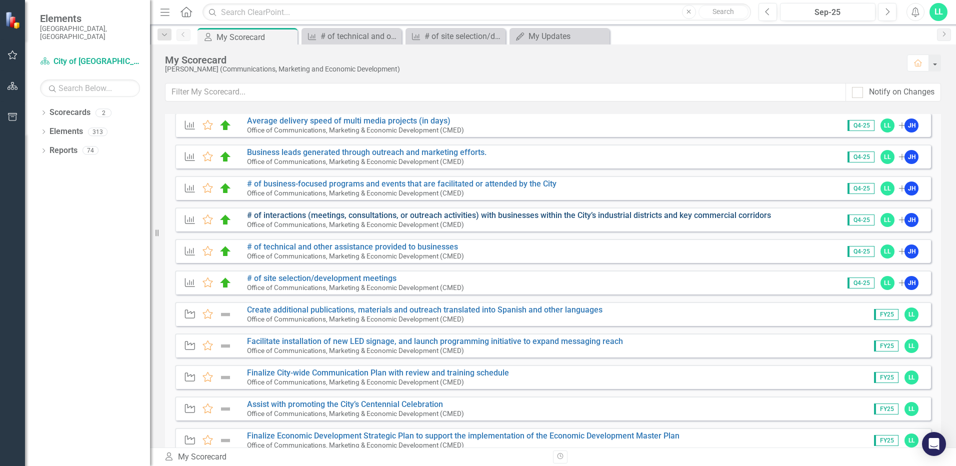
click at [270, 214] on link "# of interactions (meetings, consultations, or outreach activities) with busine…" at bounding box center [509, 214] width 524 height 9
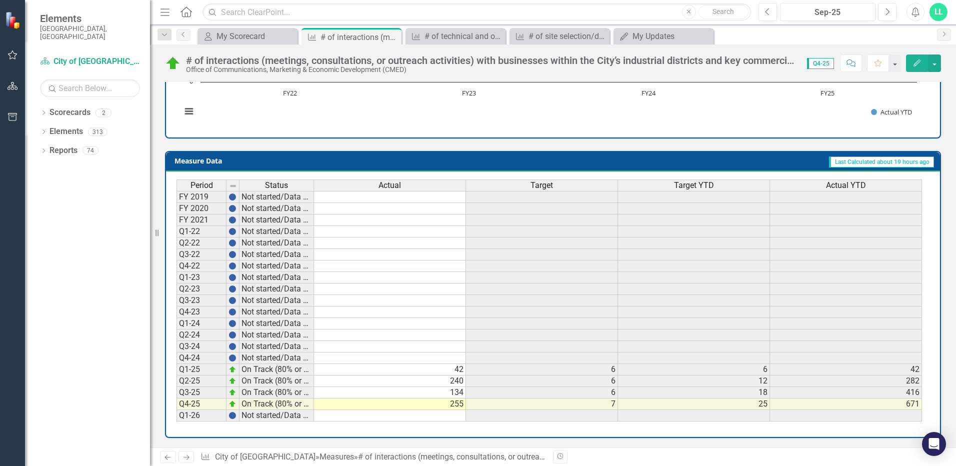
scroll to position [370, 0]
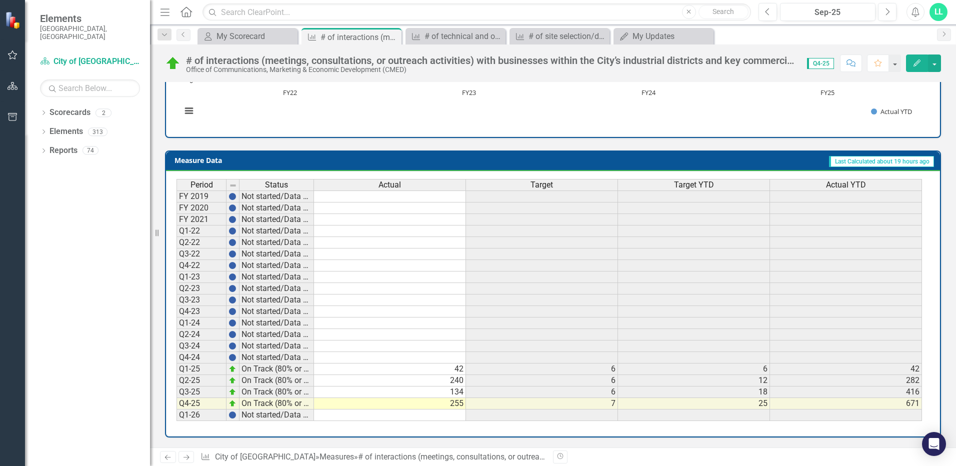
click at [453, 405] on td "255" at bounding box center [390, 403] width 152 height 11
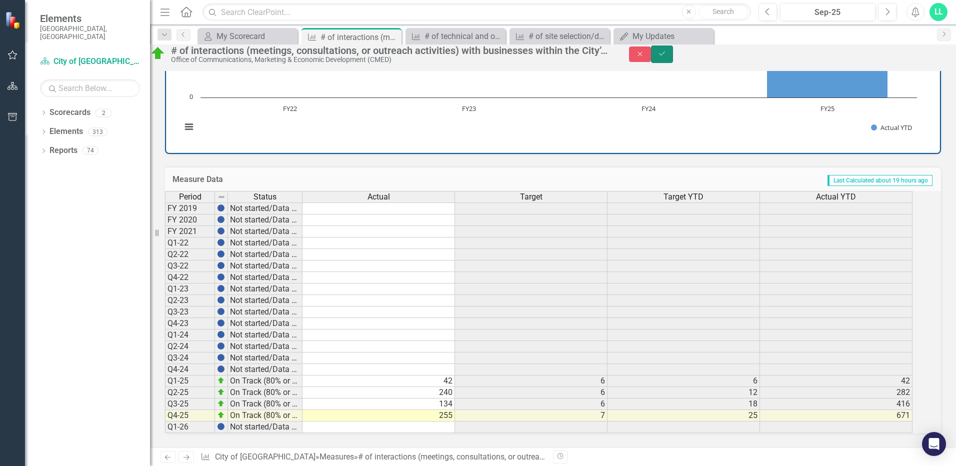
click at [673, 59] on button "Save" at bounding box center [662, 53] width 22 height 17
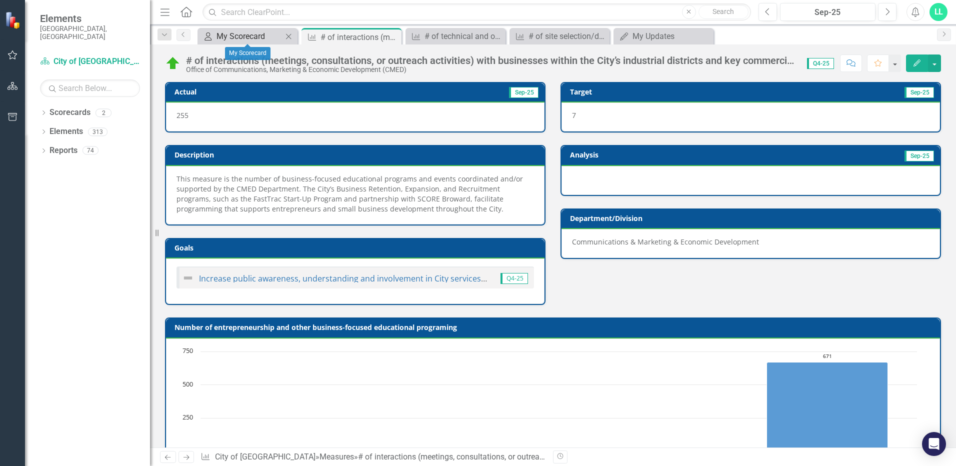
click at [223, 37] on div "My Scorecard" at bounding box center [249, 36] width 66 height 12
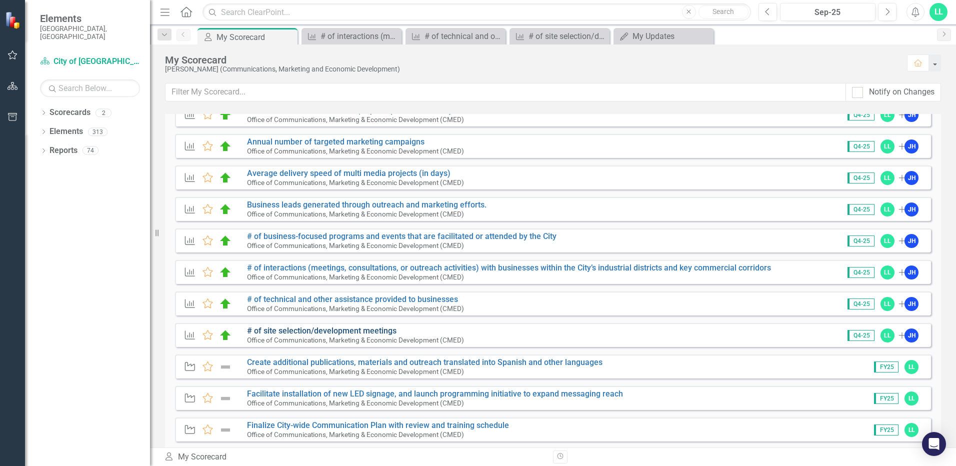
scroll to position [100, 0]
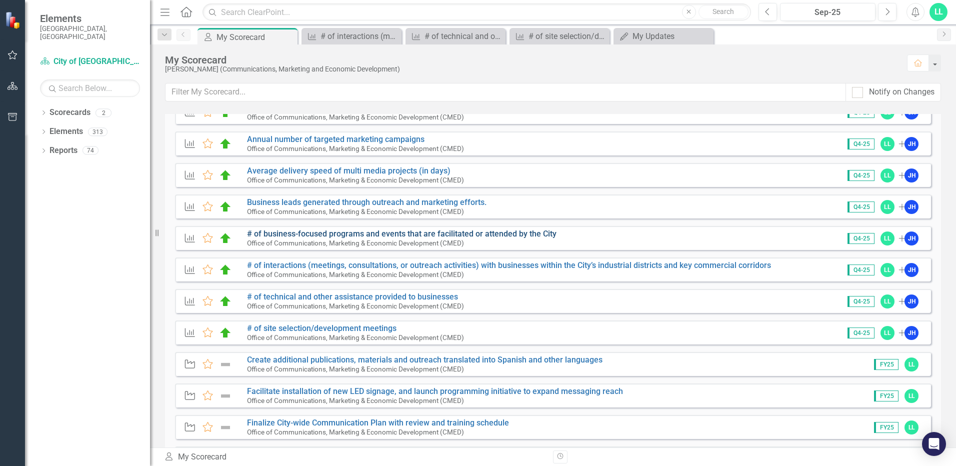
click at [328, 234] on link "# of business-focused programs and events that are facilitated or attended by t…" at bounding box center [401, 233] width 309 height 9
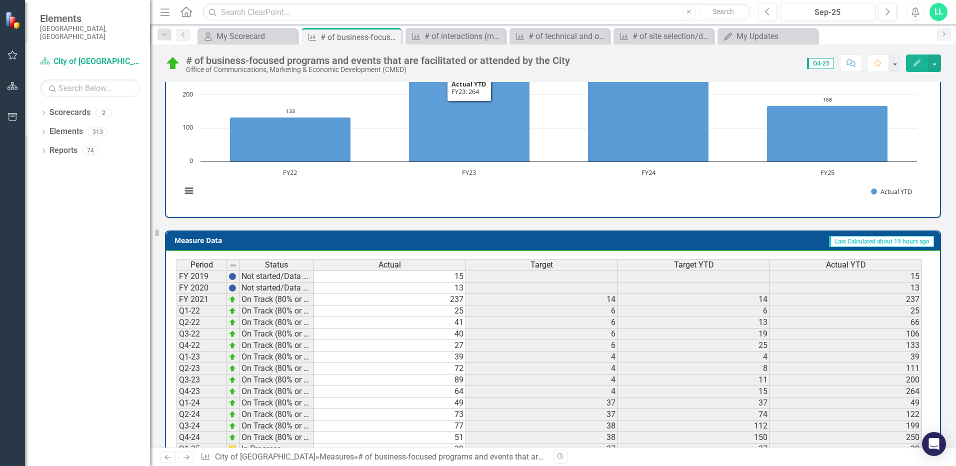
scroll to position [370, 0]
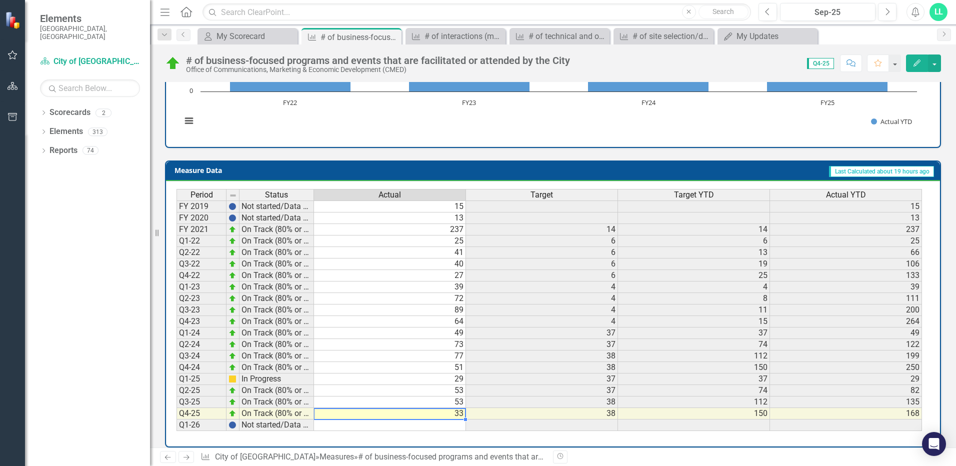
click at [441, 408] on td "33" at bounding box center [390, 413] width 152 height 11
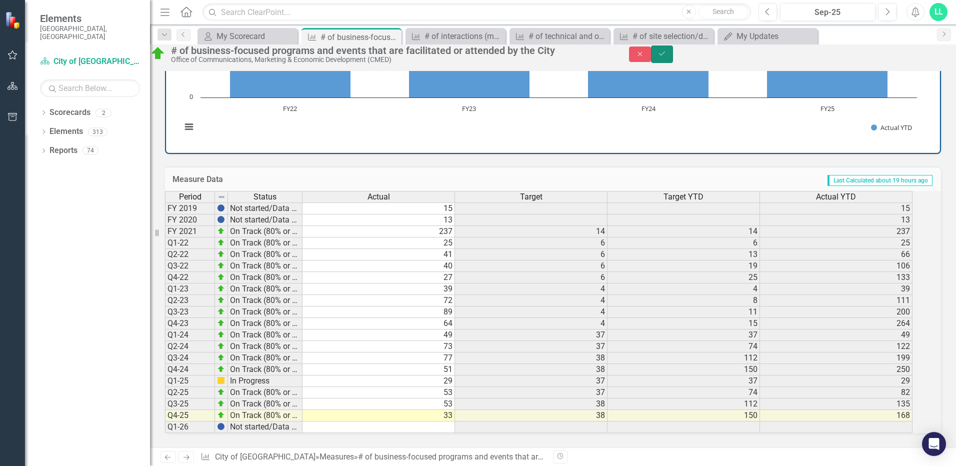
click at [673, 52] on button "Save" at bounding box center [662, 53] width 22 height 17
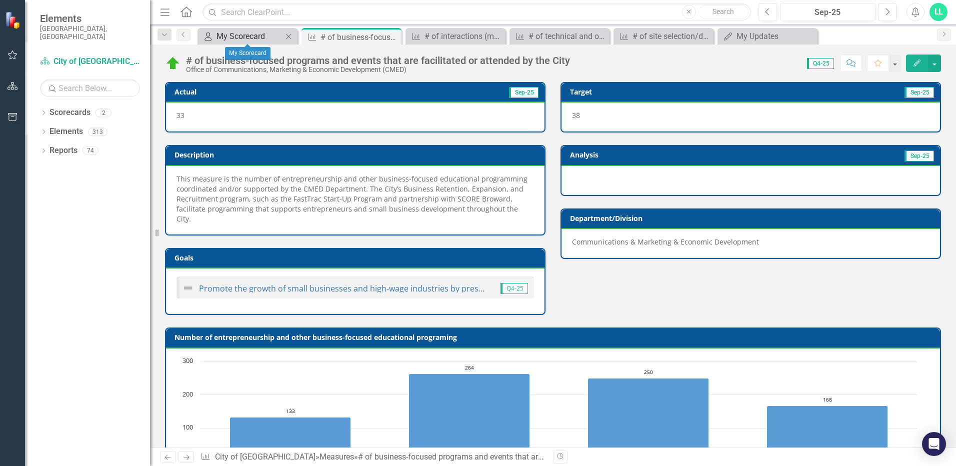
click at [236, 32] on div "My Scorecard" at bounding box center [249, 36] width 66 height 12
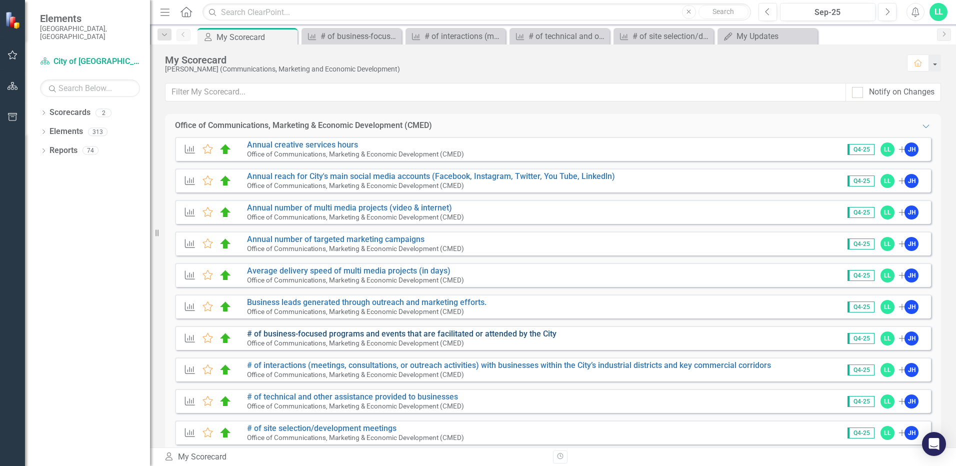
click at [354, 334] on link "# of business-focused programs and events that are facilitated or attended by t…" at bounding box center [401, 333] width 309 height 9
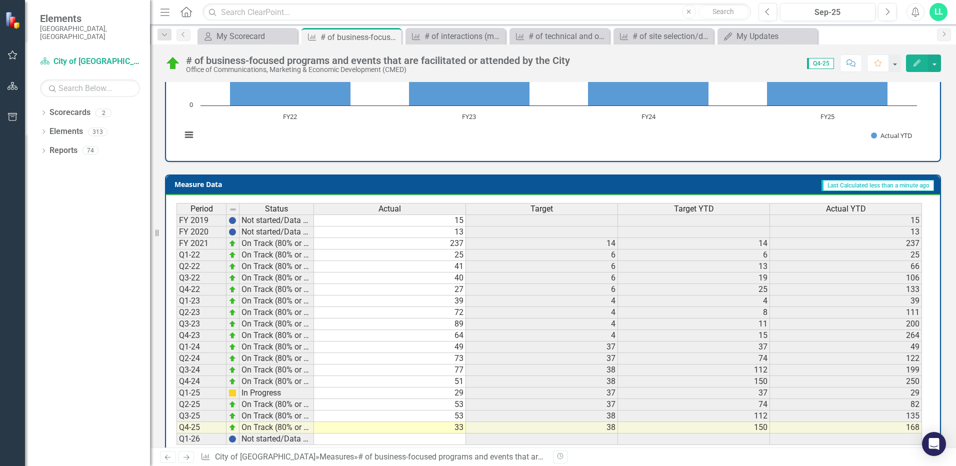
scroll to position [370, 0]
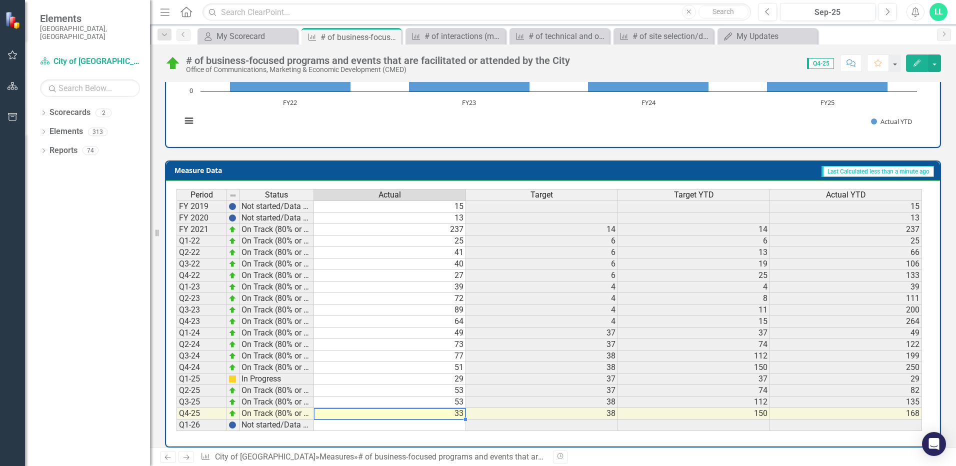
click at [408, 408] on td "33" at bounding box center [390, 413] width 152 height 11
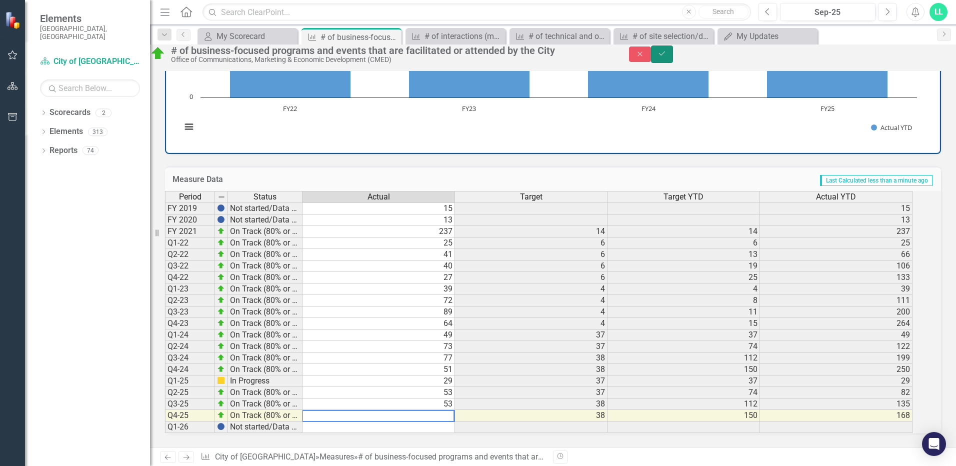
click at [666, 57] on icon "Save" at bounding box center [661, 53] width 9 height 7
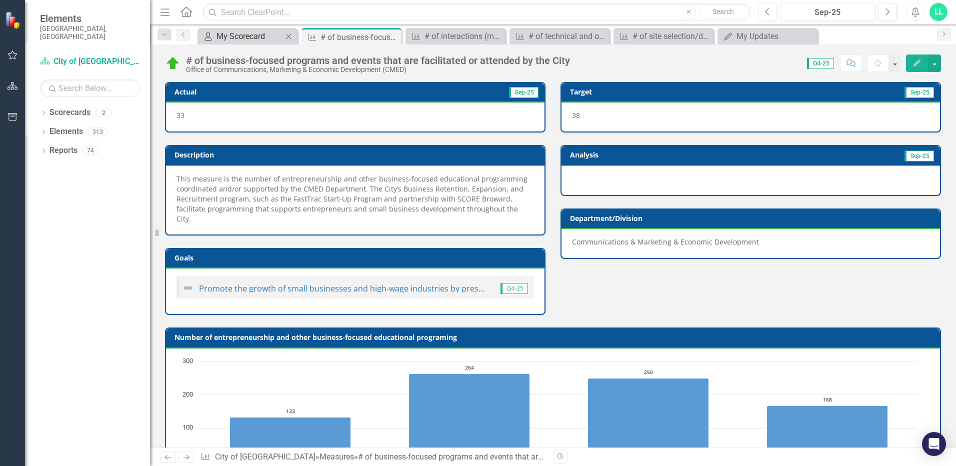
click at [245, 35] on div "My Scorecard" at bounding box center [249, 36] width 66 height 12
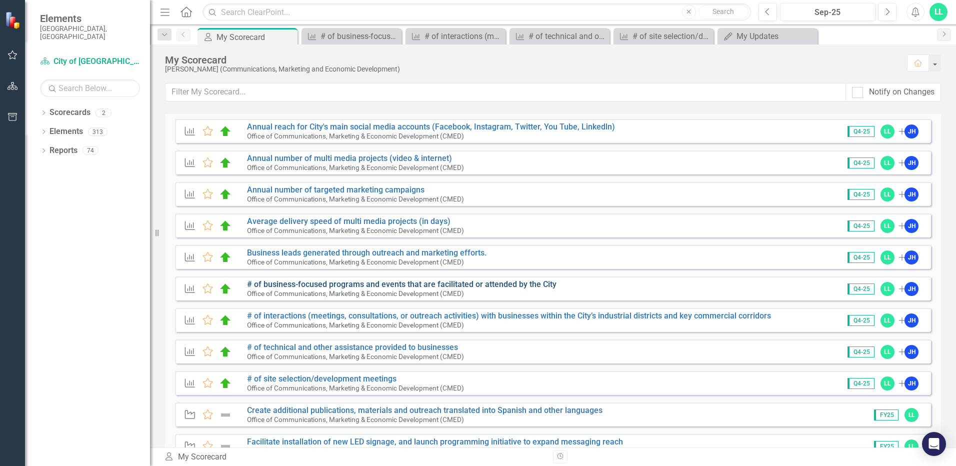
scroll to position [50, 0]
click at [79, 107] on link "Scorecards" at bounding box center [69, 112] width 41 height 11
click at [114, 105] on div "Scorecards 2" at bounding box center [99, 113] width 100 height 19
click at [106, 108] on div "2" at bounding box center [103, 112] width 16 height 8
click at [44, 111] on icon "Dropdown" at bounding box center [43, 113] width 7 height 5
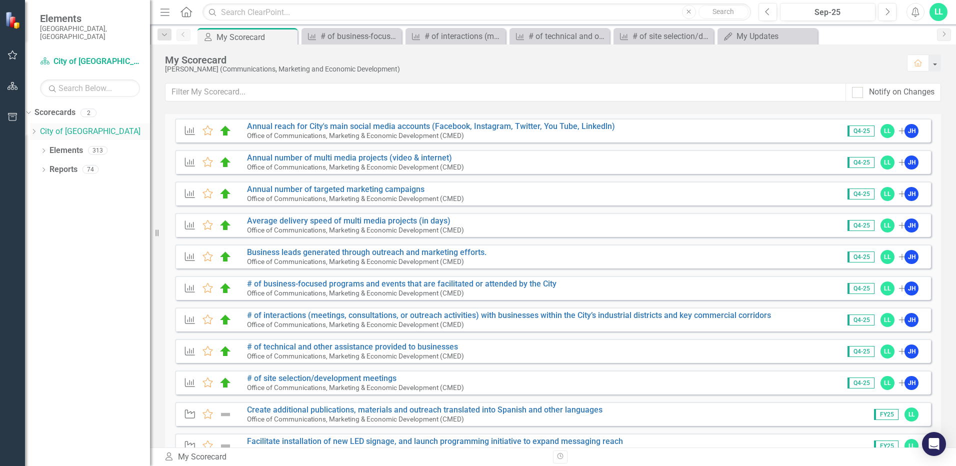
click at [77, 126] on link "City of [GEOGRAPHIC_DATA]" at bounding box center [95, 131] width 110 height 11
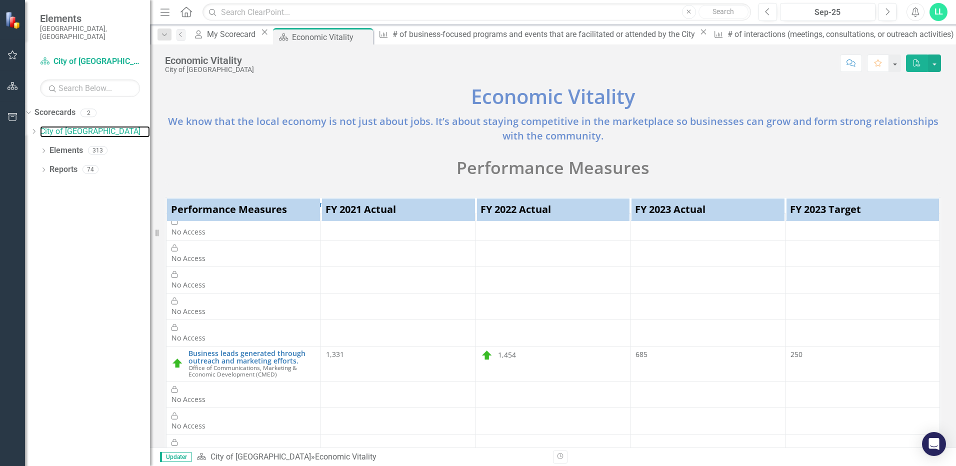
scroll to position [163, 0]
click at [19, 56] on button "button" at bounding box center [12, 55] width 22 height 21
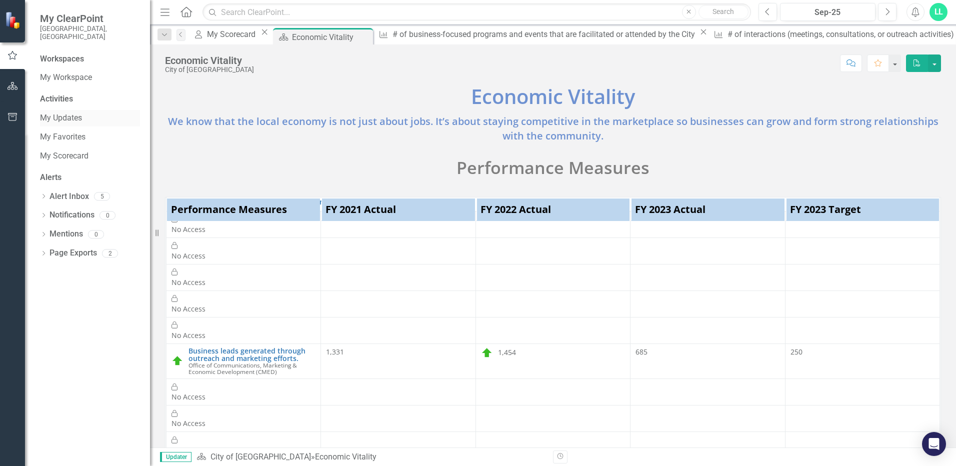
click at [56, 113] on link "My Updates" at bounding box center [90, 117] width 100 height 11
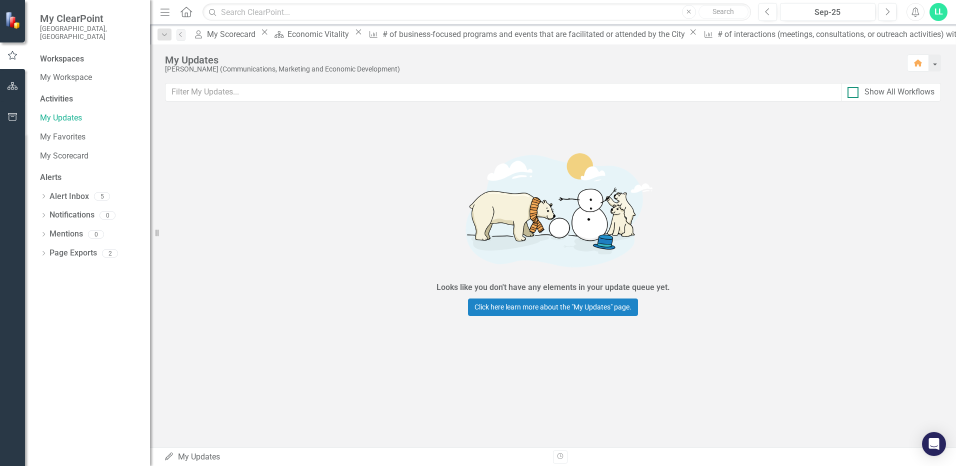
click at [850, 91] on input "Show All Workflows" at bounding box center [850, 90] width 6 height 6
checkbox input "true"
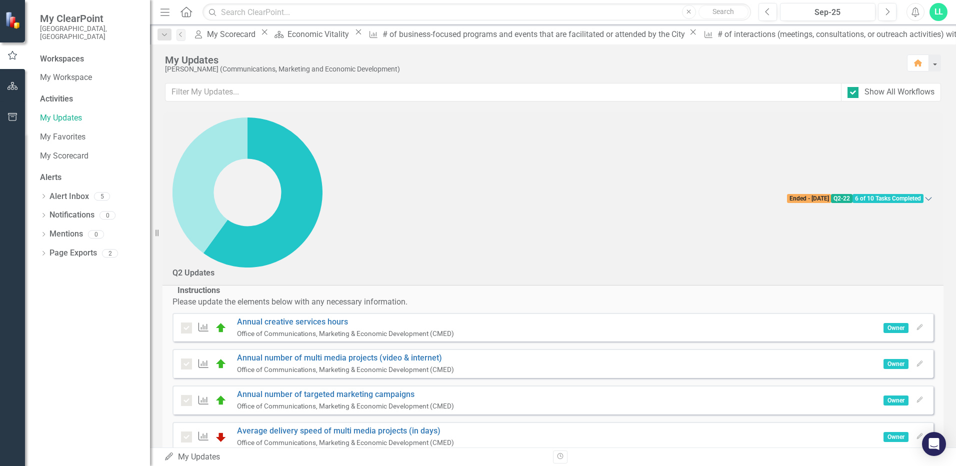
click at [923, 194] on icon "Expanded" at bounding box center [928, 198] width 10 height 8
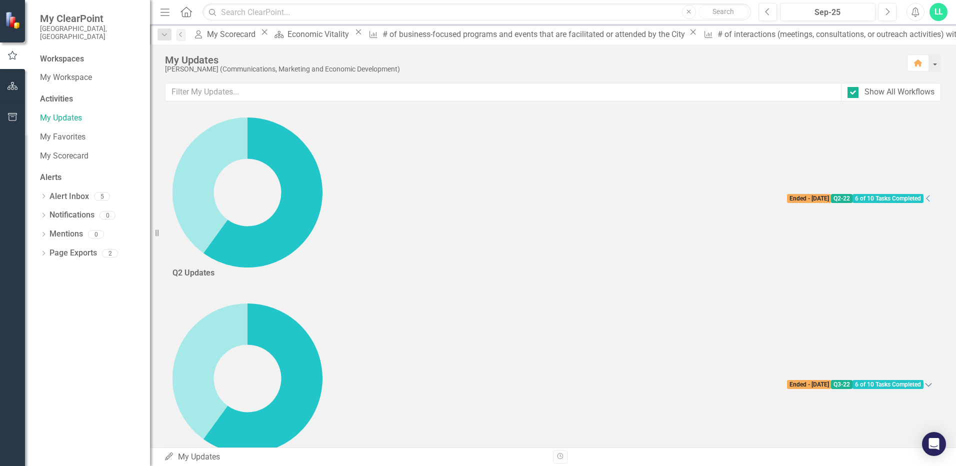
click at [923, 380] on icon "Expanded" at bounding box center [928, 384] width 10 height 8
click at [821, 9] on div "Sep-25" at bounding box center [827, 12] width 88 height 12
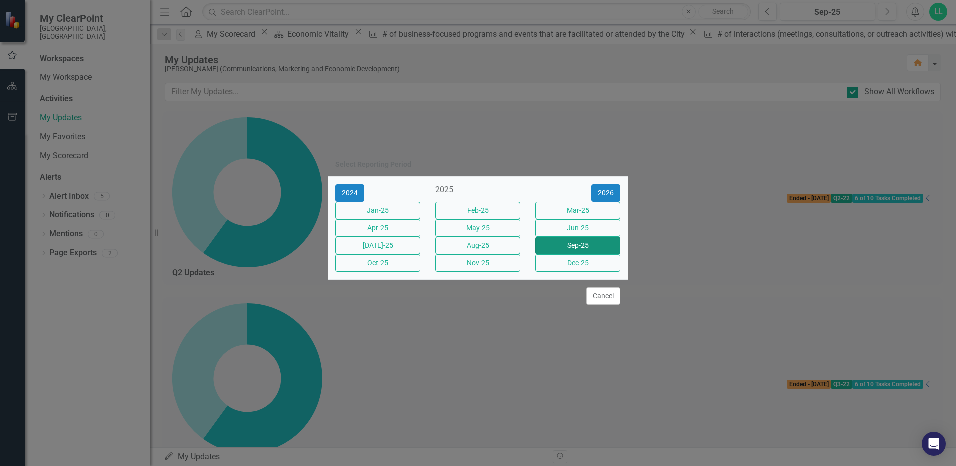
click at [582, 252] on button "Sep-25" at bounding box center [577, 245] width 85 height 17
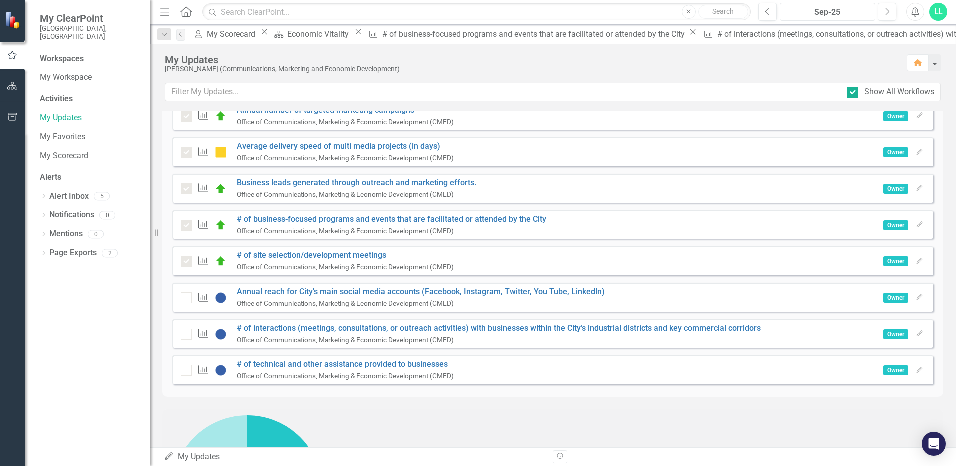
scroll to position [850, 0]
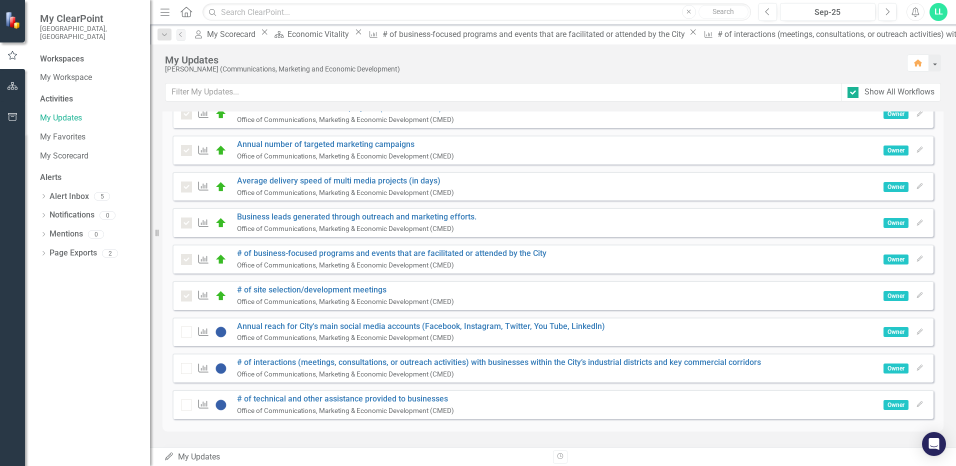
scroll to position [1250, 0]
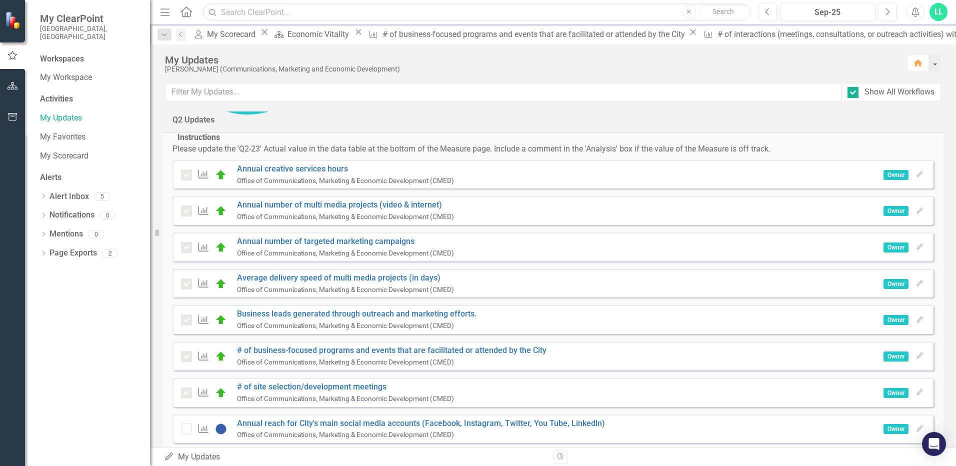
scroll to position [1349, 0]
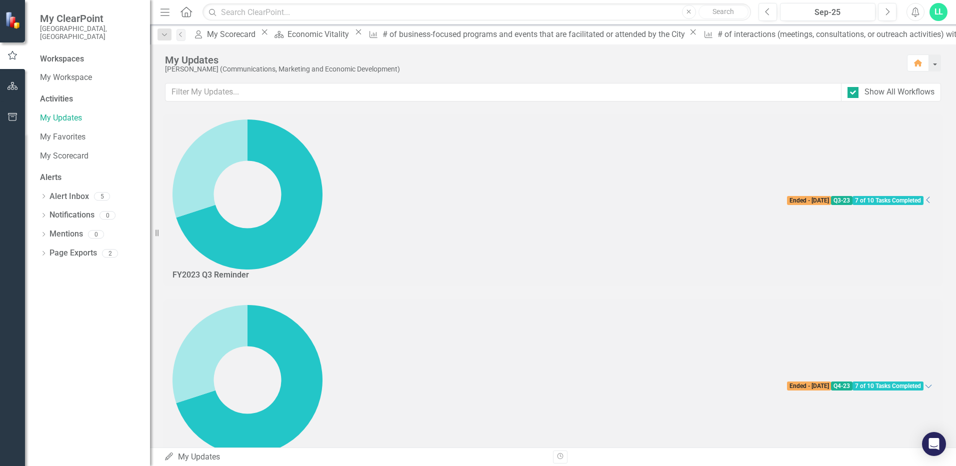
scroll to position [1723, 0]
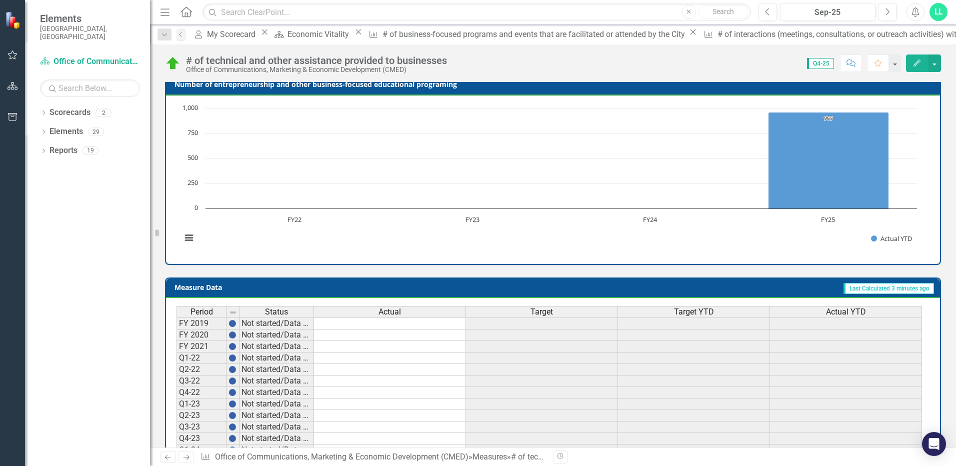
scroll to position [340, 0]
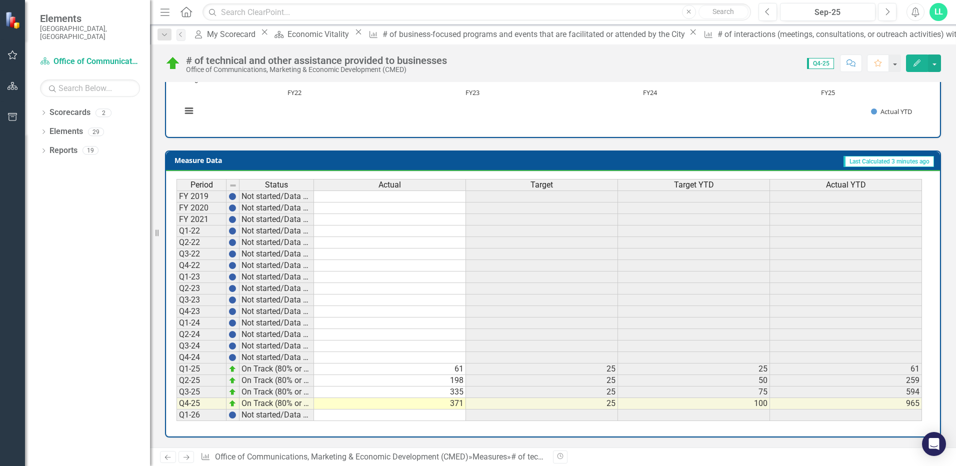
click at [421, 404] on td "371" at bounding box center [390, 403] width 152 height 11
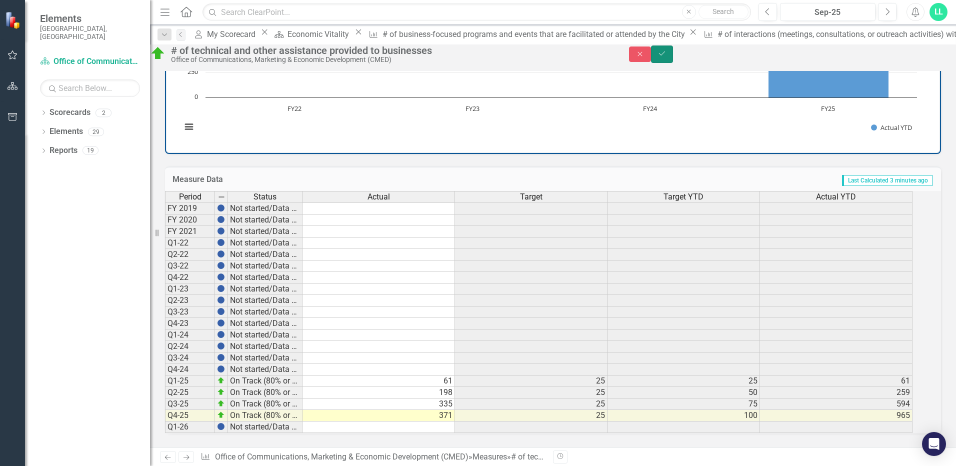
click at [666, 57] on icon "Save" at bounding box center [661, 53] width 9 height 7
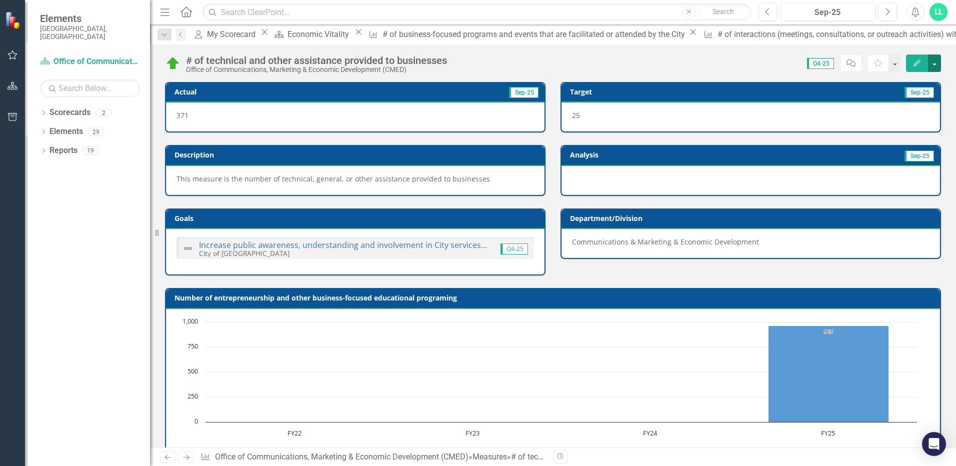
click at [933, 63] on button "button" at bounding box center [934, 62] width 13 height 17
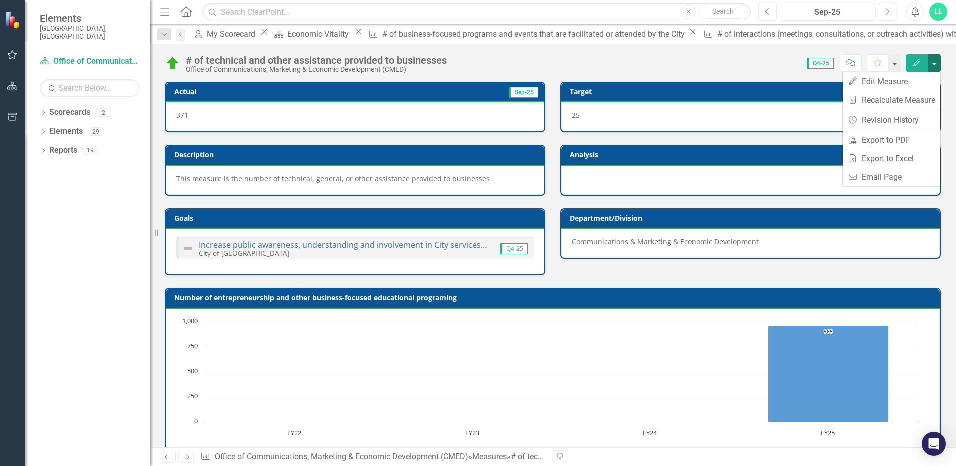
click at [587, 47] on div "# of technical and other assistance provided to businesses Office of Communicat…" at bounding box center [553, 59] width 806 height 30
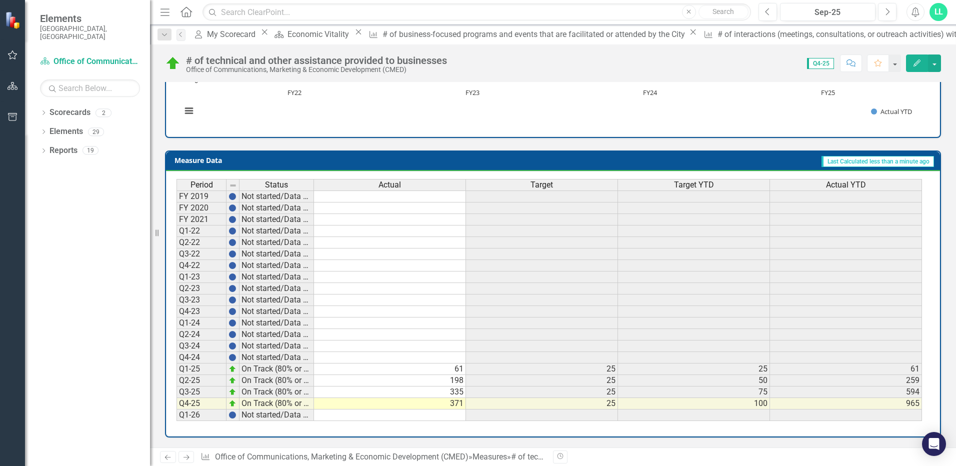
scroll to position [40, 0]
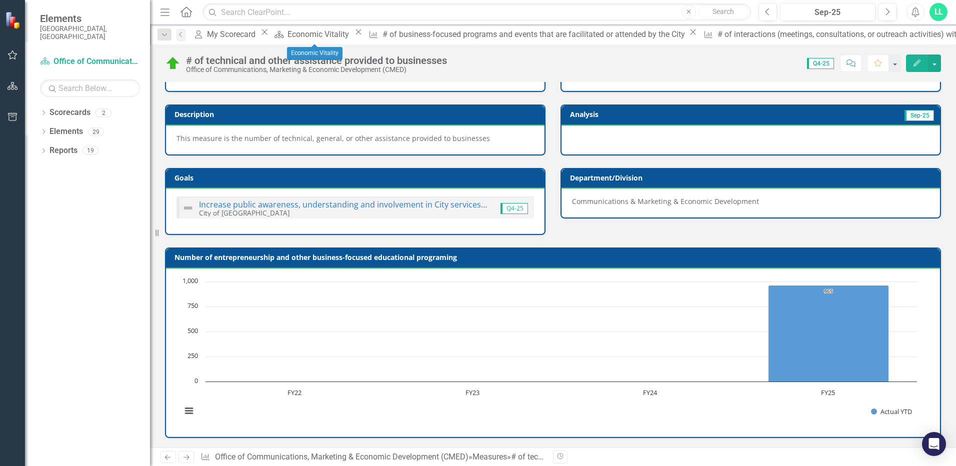
click at [353, 34] on icon "Close" at bounding box center [358, 32] width 10 height 8
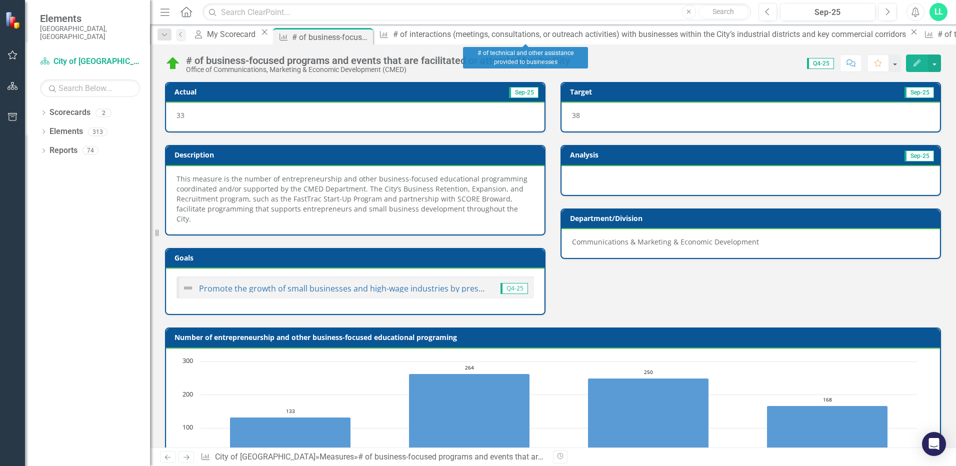
click at [909, 36] on icon "Close" at bounding box center [914, 32] width 10 height 8
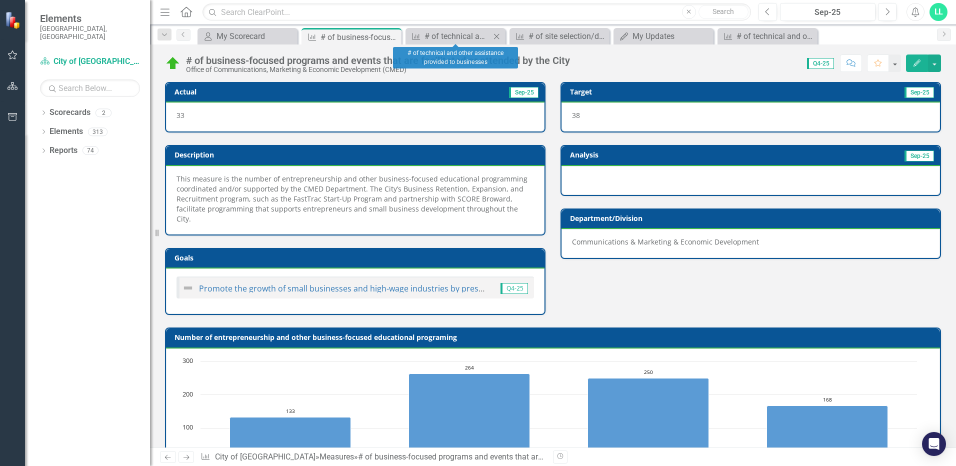
click at [499, 36] on icon "Close" at bounding box center [496, 36] width 10 height 8
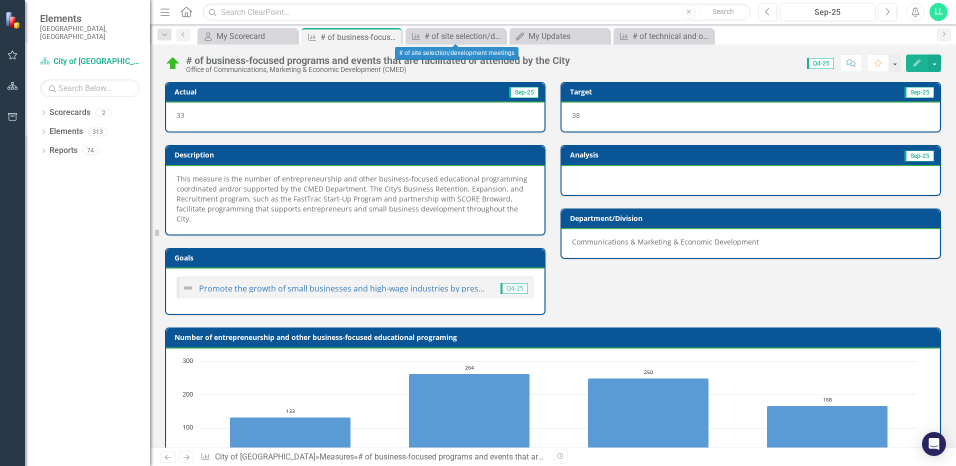
click at [0, 0] on icon "Close" at bounding box center [0, 0] width 0 height 0
click at [499, 36] on icon "Close" at bounding box center [496, 36] width 10 height 8
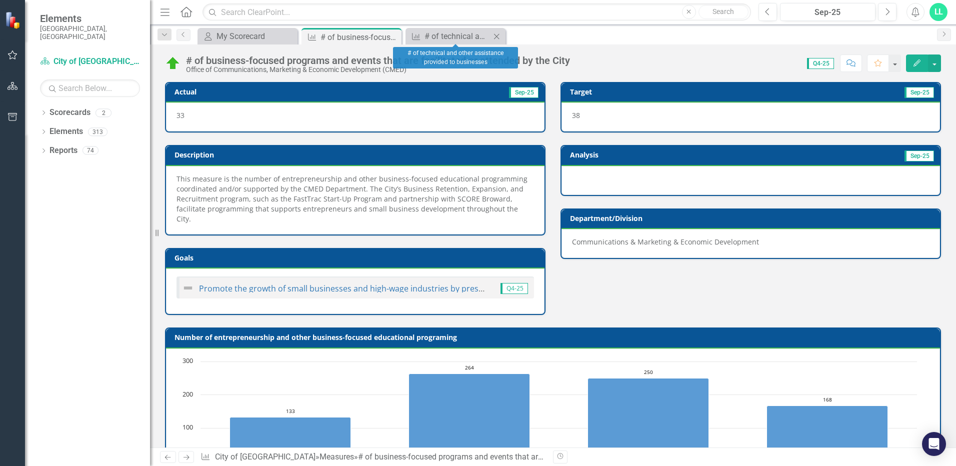
click at [495, 36] on icon "Close" at bounding box center [496, 36] width 10 height 8
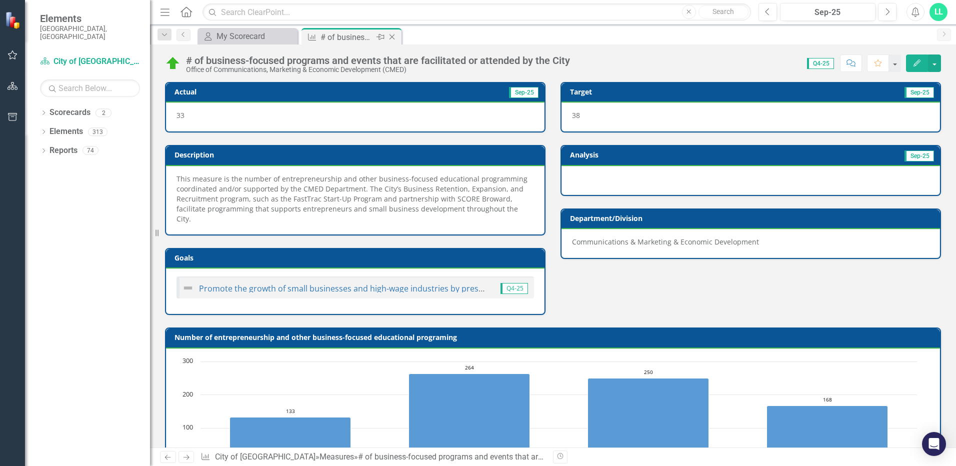
click at [390, 33] on icon "Close" at bounding box center [392, 37] width 10 height 8
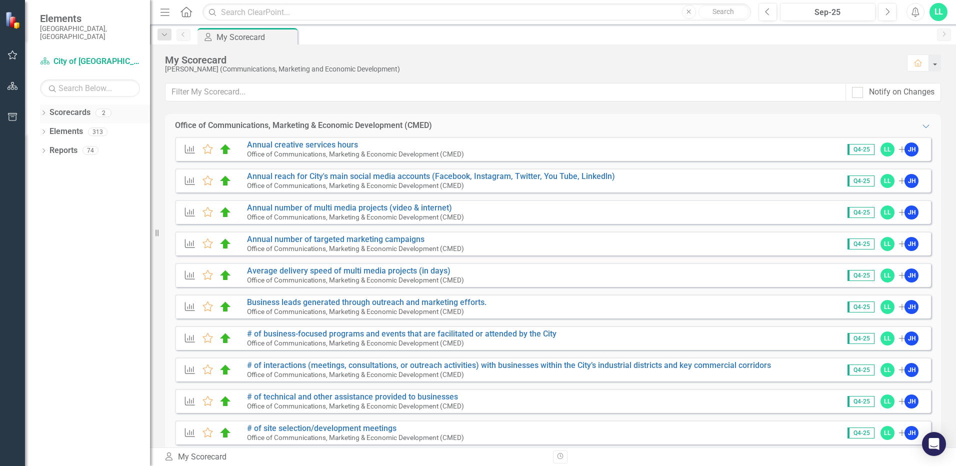
click at [42, 110] on div "Dropdown" at bounding box center [43, 114] width 7 height 8
click at [88, 126] on link "City of [GEOGRAPHIC_DATA]" at bounding box center [95, 131] width 110 height 11
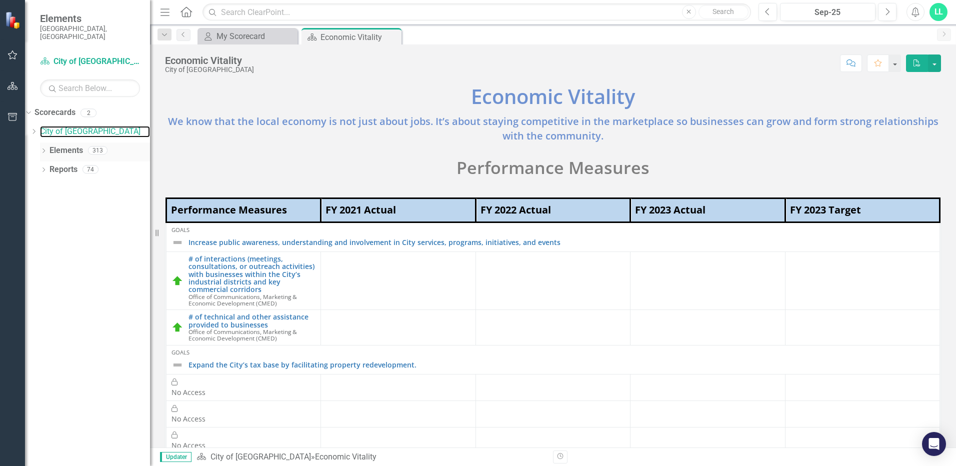
drag, startPoint x: 150, startPoint y: 145, endPoint x: 141, endPoint y: 148, distance: 9.3
click at [123, 146] on div "Elements [GEOGRAPHIC_DATA], [GEOGRAPHIC_DATA] Scorecard City of [GEOGRAPHIC_DAT…" at bounding box center [75, 233] width 150 height 466
click at [152, 153] on div "Resize" at bounding box center [154, 233] width 8 height 466
drag, startPoint x: 152, startPoint y: 153, endPoint x: 3, endPoint y: 132, distance: 150.3
click at [3, 132] on div "Elements [GEOGRAPHIC_DATA], [GEOGRAPHIC_DATA] Scorecard City of [GEOGRAPHIC_DAT…" at bounding box center [75, 233] width 150 height 466
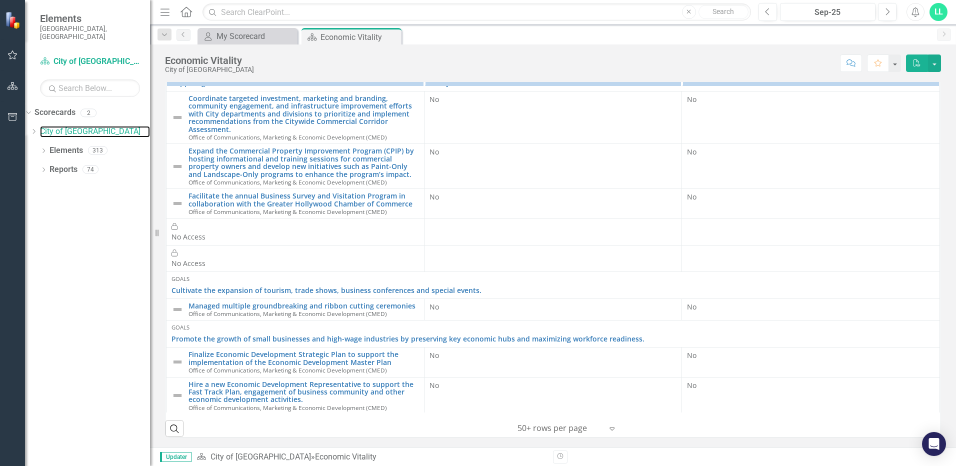
scroll to position [163, 0]
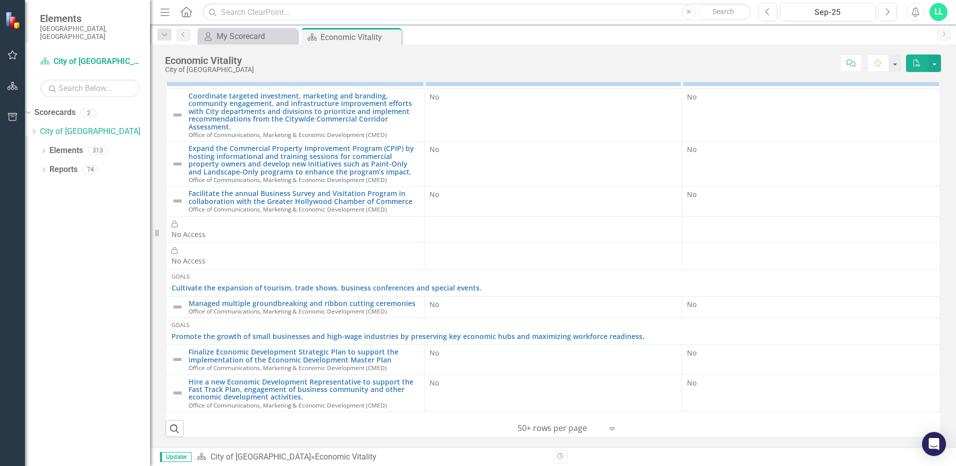
click at [607, 429] on icon "Expand" at bounding box center [612, 428] width 10 height 8
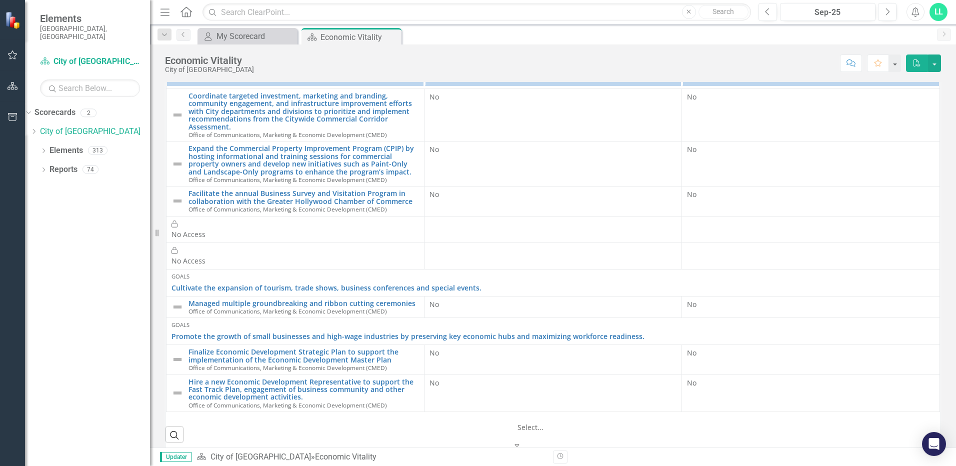
click at [772, 429] on div "Search ‹ Previous 1 (current) › Next 5 results available. Use Up and Down to ch…" at bounding box center [552, 430] width 775 height 37
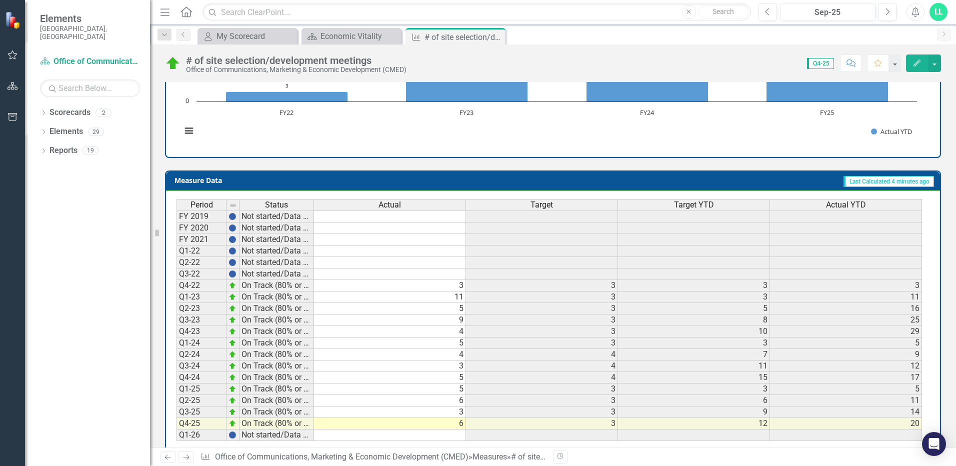
scroll to position [340, 0]
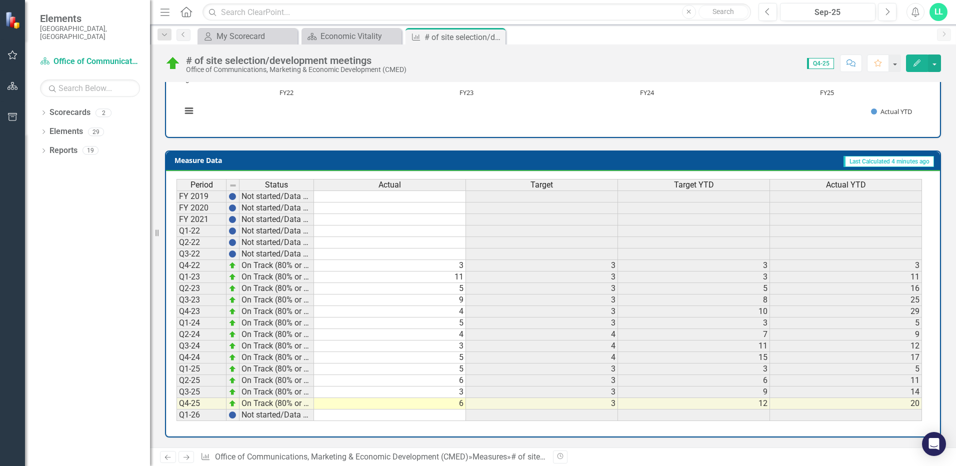
click at [176, 409] on div "Period Status Actual Target Target YTD Actual YTD FY 2019 Not started/Data not …" at bounding box center [176, 300] width 0 height 242
click at [401, 409] on div at bounding box center [389, 409] width 152 height 1
type textarea "6"
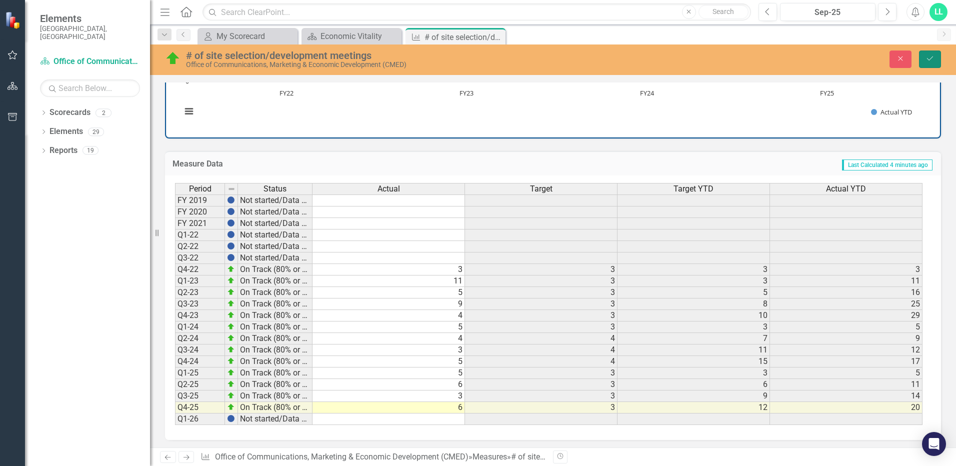
click at [923, 59] on button "Save" at bounding box center [930, 58] width 22 height 17
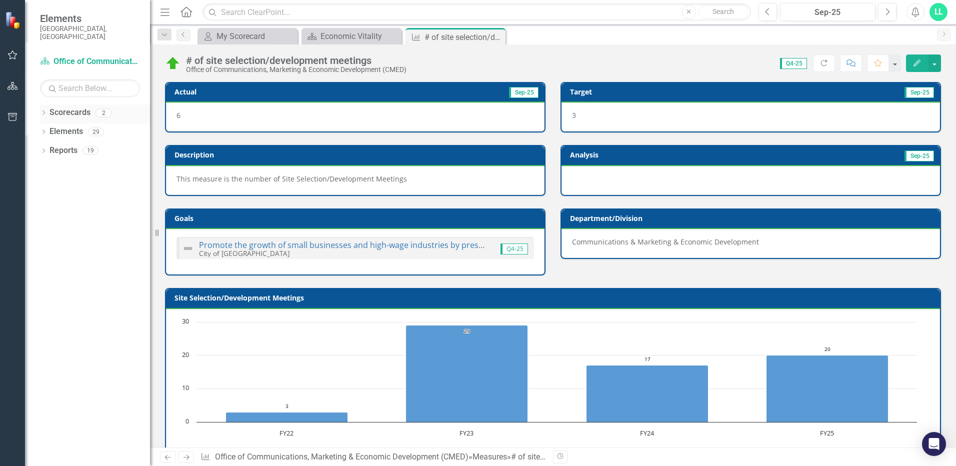
click at [50, 107] on link "Scorecards" at bounding box center [69, 112] width 41 height 11
click at [44, 111] on icon "Dropdown" at bounding box center [43, 113] width 7 height 5
click at [77, 126] on link "City of [GEOGRAPHIC_DATA]" at bounding box center [102, 131] width 95 height 11
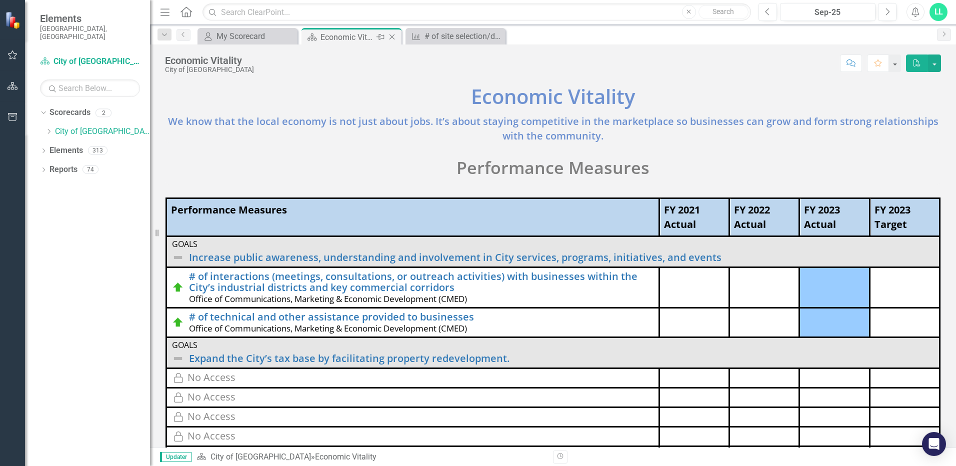
click at [393, 37] on icon "Close" at bounding box center [392, 37] width 10 height 8
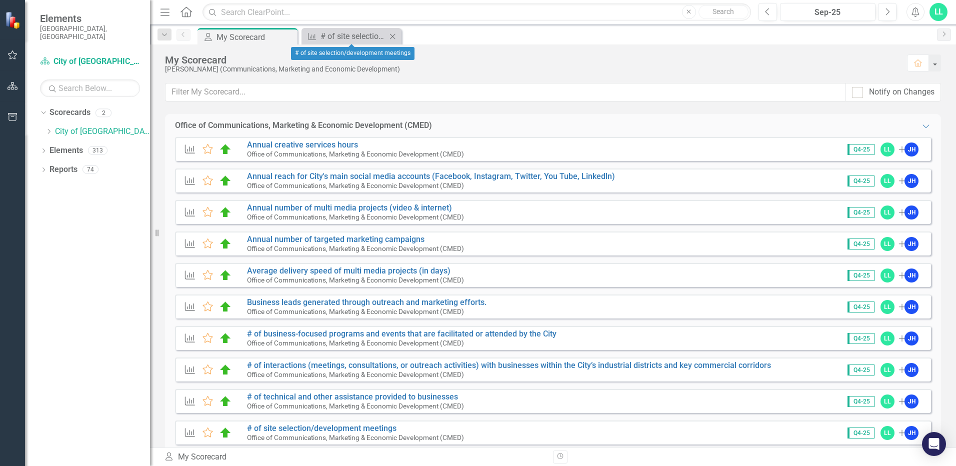
click at [395, 33] on icon "Close" at bounding box center [392, 36] width 10 height 8
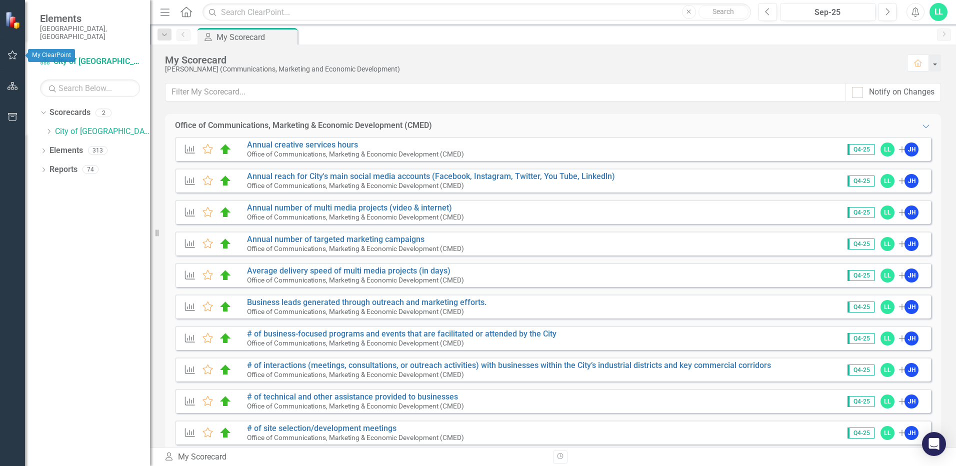
click at [18, 49] on button "button" at bounding box center [12, 55] width 22 height 21
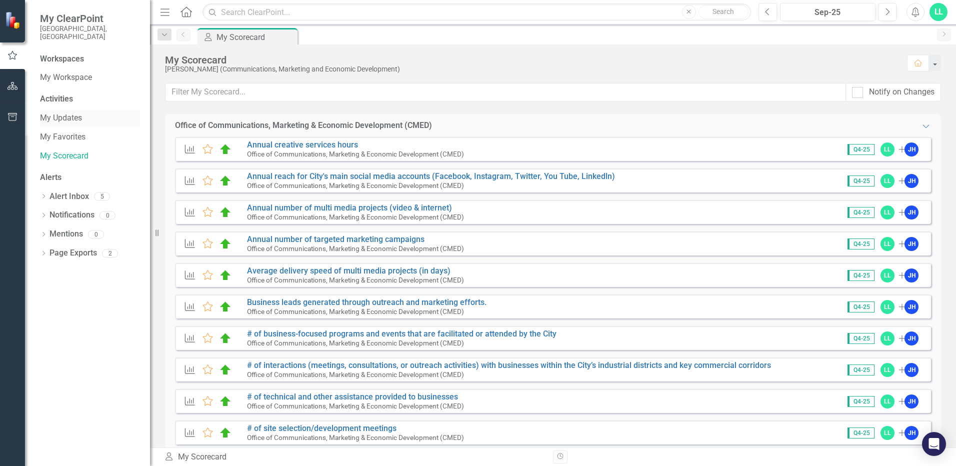
click at [72, 112] on link "My Updates" at bounding box center [90, 117] width 100 height 11
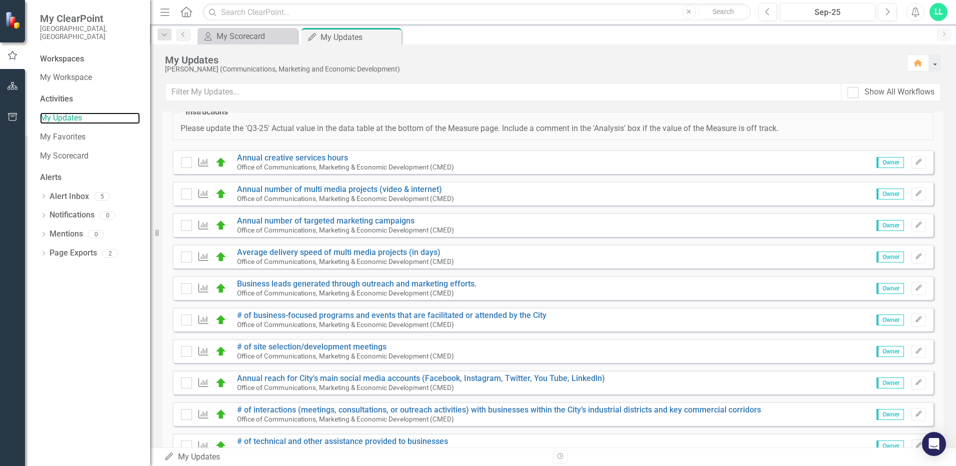
scroll to position [74, 0]
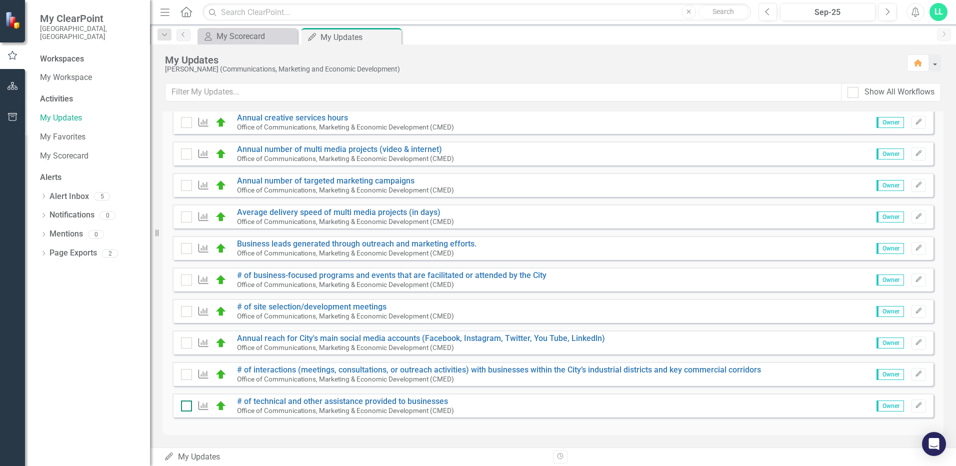
click at [186, 409] on div at bounding box center [186, 405] width 11 height 11
click at [186, 407] on input "checkbox" at bounding box center [184, 403] width 6 height 6
checkbox input "true"
click at [184, 370] on input "checkbox" at bounding box center [184, 372] width 6 height 6
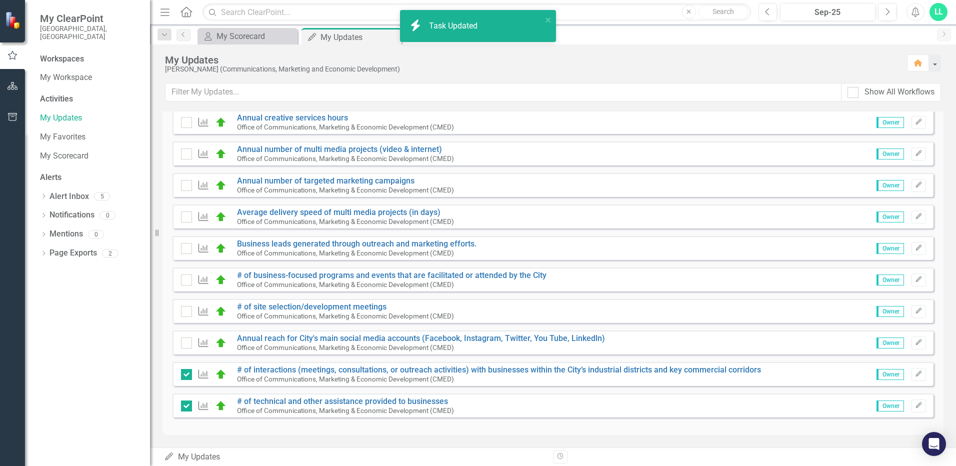
click at [184, 381] on div "Measure # of interactions (meetings, consultations, or outreach activities) wit…" at bounding box center [473, 373] width 585 height 17
click at [185, 374] on input "checkbox" at bounding box center [184, 372] width 6 height 6
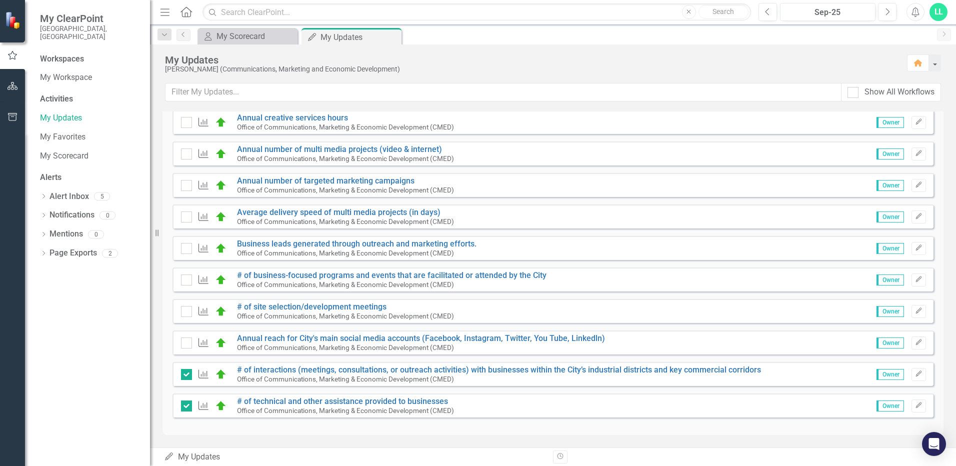
checkbox input "false"
click at [189, 248] on div at bounding box center [186, 248] width 11 height 11
click at [187, 248] on input "checkbox" at bounding box center [184, 246] width 6 height 6
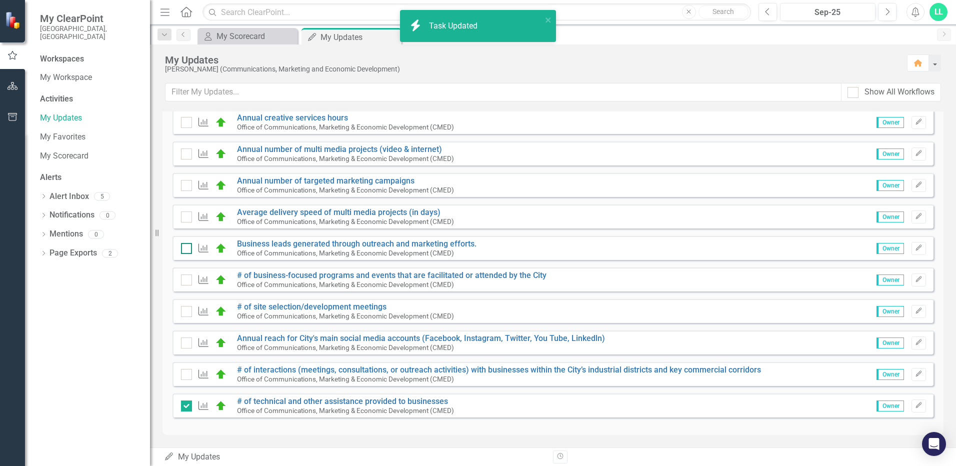
checkbox input "true"
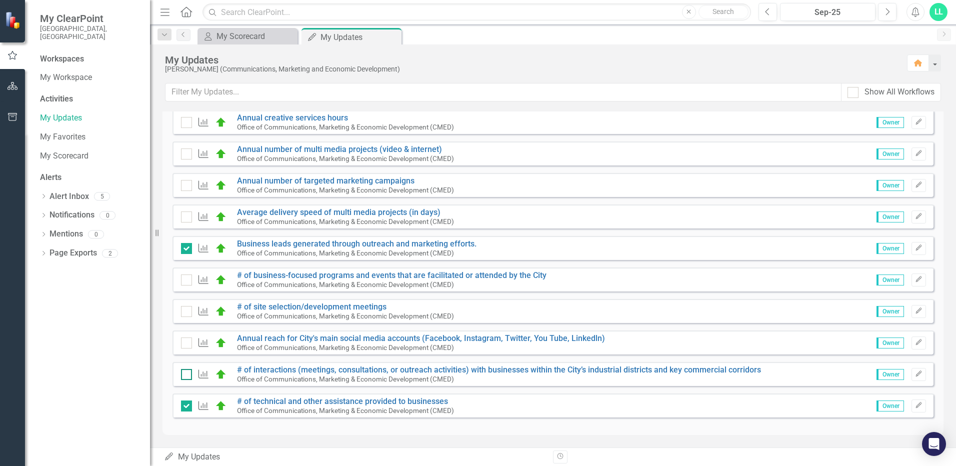
click at [185, 374] on input "checkbox" at bounding box center [184, 372] width 6 height 6
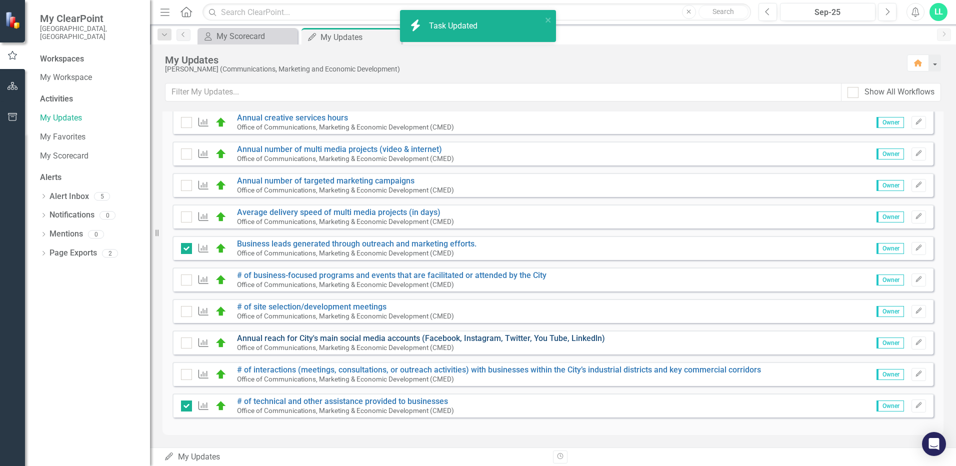
checkbox input "true"
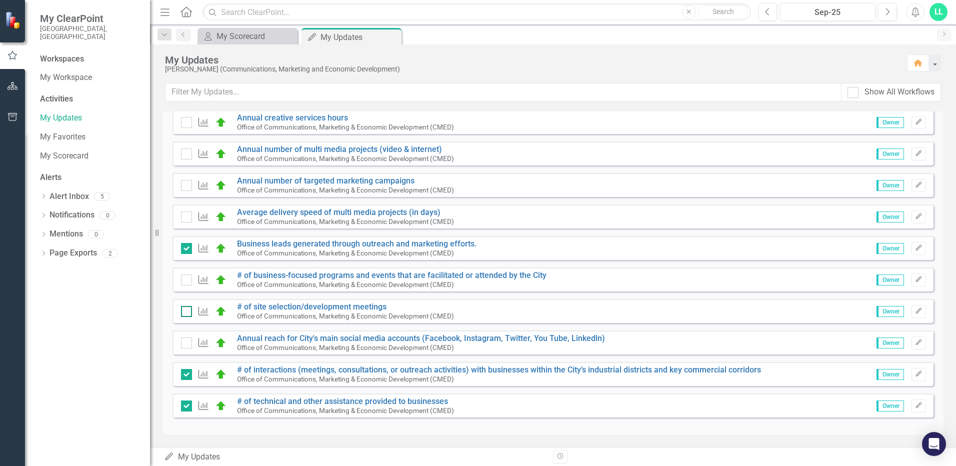
click at [185, 308] on input "checkbox" at bounding box center [184, 309] width 6 height 6
checkbox input "true"
click at [185, 279] on input "checkbox" at bounding box center [184, 277] width 6 height 6
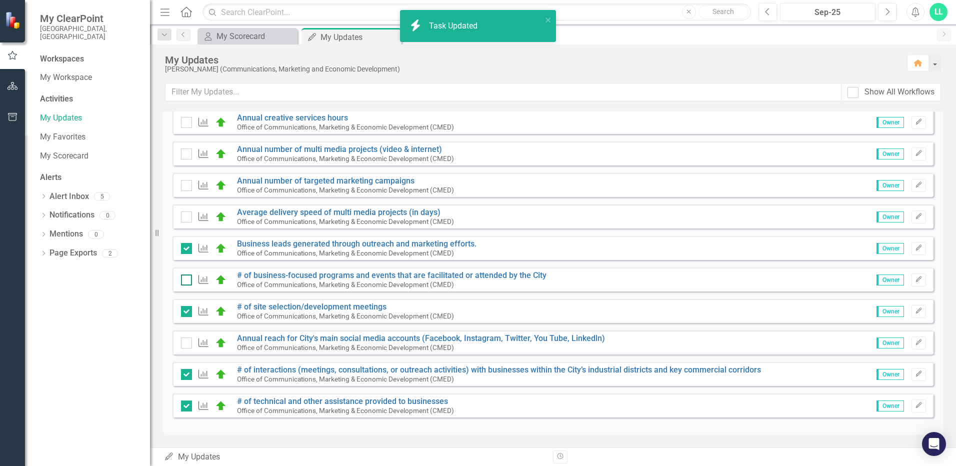
checkbox input "true"
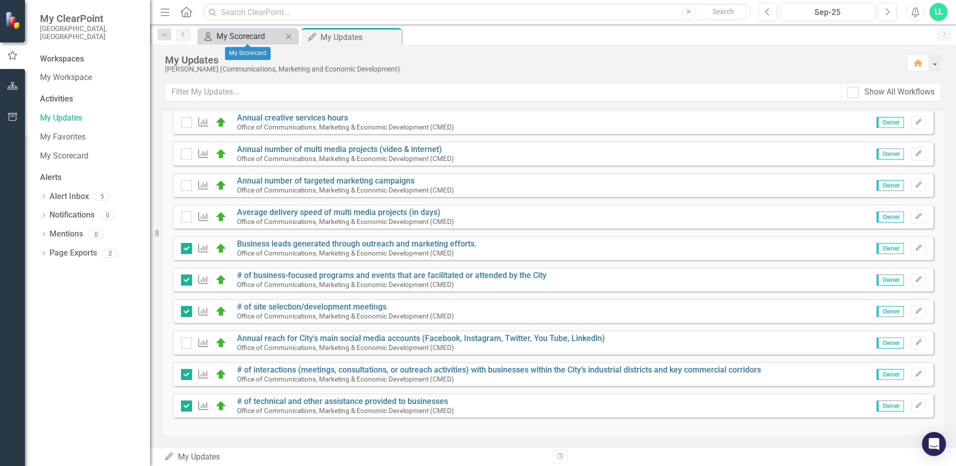
click at [256, 38] on div "My Scorecard" at bounding box center [249, 36] width 66 height 12
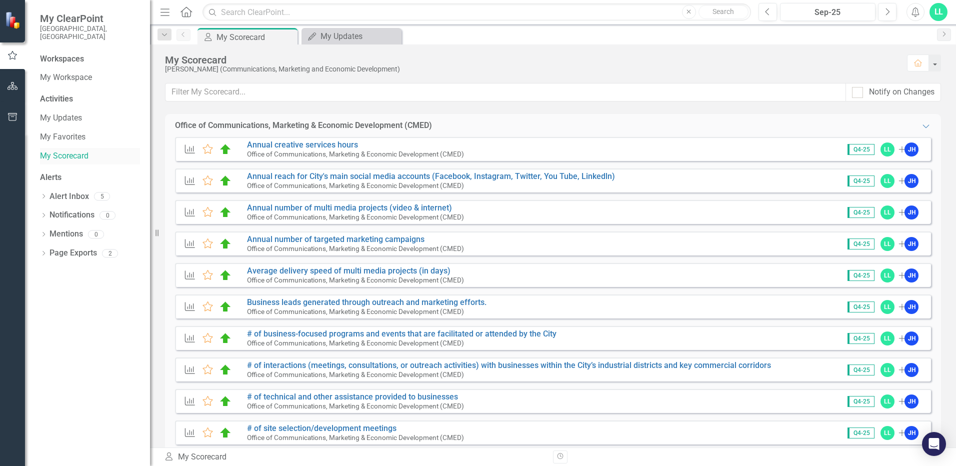
click at [68, 150] on link "My Scorecard" at bounding box center [90, 155] width 100 height 11
click at [86, 72] on link "My Workspace" at bounding box center [90, 77] width 100 height 11
